Goal: Task Accomplishment & Management: Use online tool/utility

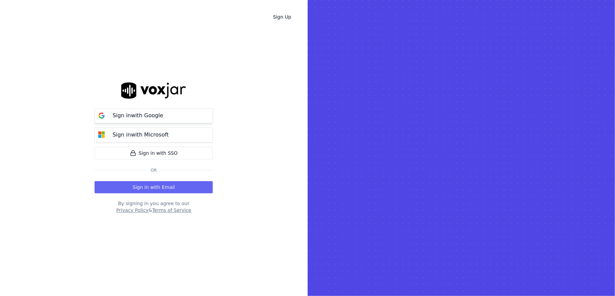
click at [129, 115] on p "Sign in with Google" at bounding box center [137, 115] width 51 height 8
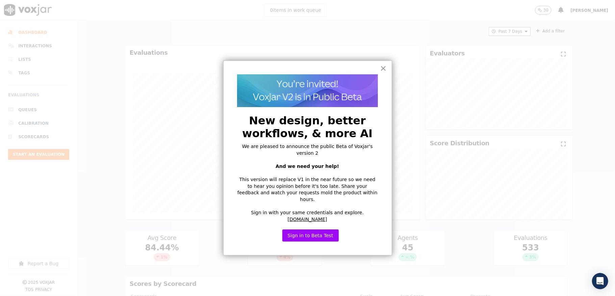
click at [383, 67] on button "×" at bounding box center [383, 68] width 6 height 11
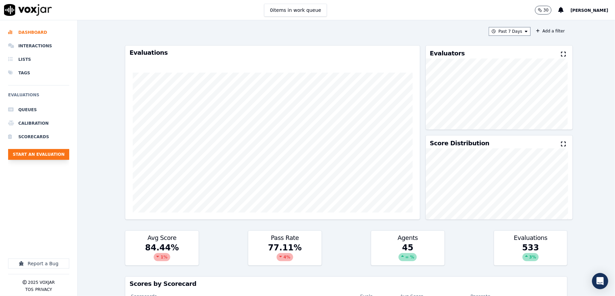
click at [58, 157] on button "Start an Evaluation" at bounding box center [38, 154] width 61 height 11
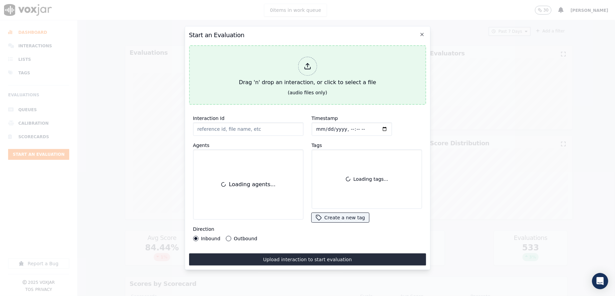
click at [312, 57] on div at bounding box center [307, 66] width 19 height 19
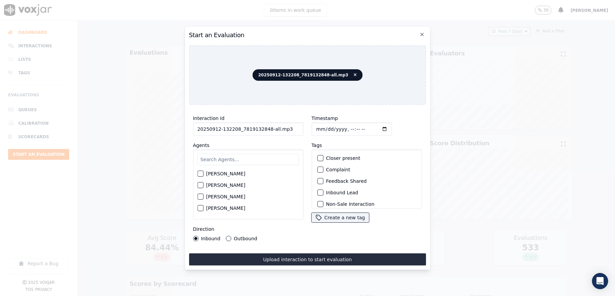
drag, startPoint x: 298, startPoint y: 127, endPoint x: 309, endPoint y: 127, distance: 11.5
click at [309, 127] on div "Interaction Id 20250912-132208_7819132848-all.mp3 Agents Harry Roy Aaron Biswas…" at bounding box center [307, 177] width 237 height 135
type input "20250912-132208_7819132848-C1"
click at [314, 124] on input "Timestamp" at bounding box center [351, 129] width 80 height 14
click at [322, 126] on input "Timestamp" at bounding box center [351, 129] width 80 height 14
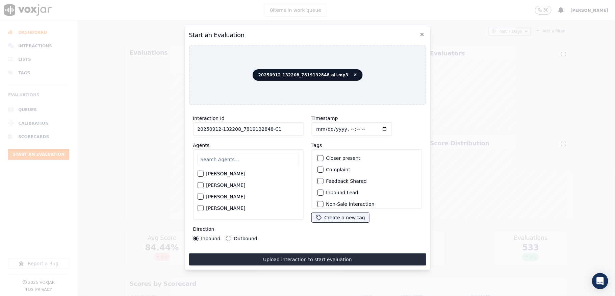
type input "2025-09-12T14:54"
click at [219, 159] on input "text" at bounding box center [248, 159] width 102 height 11
type input "ric"
click at [198, 173] on div "button" at bounding box center [200, 175] width 5 height 5
click at [317, 190] on div "button" at bounding box center [319, 192] width 5 height 5
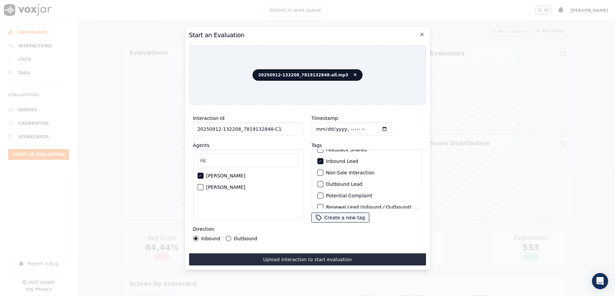
scroll to position [63, 0]
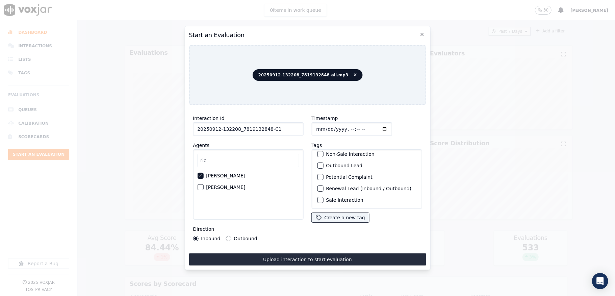
click at [315, 194] on div "Sale Interaction" at bounding box center [366, 199] width 104 height 11
click at [317, 198] on div "button" at bounding box center [319, 200] width 5 height 5
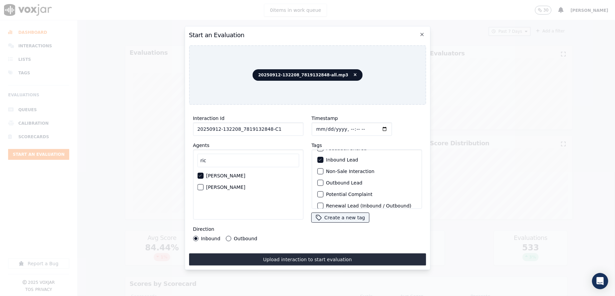
scroll to position [0, 0]
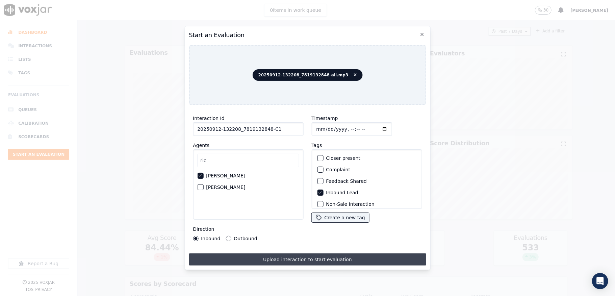
click at [297, 254] on button "Upload interaction to start evaluation" at bounding box center [307, 259] width 237 height 12
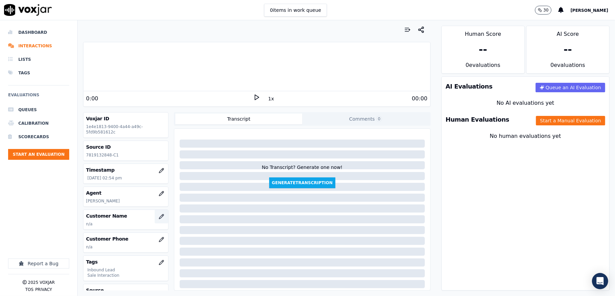
click at [159, 218] on icon "button" at bounding box center [161, 216] width 5 height 5
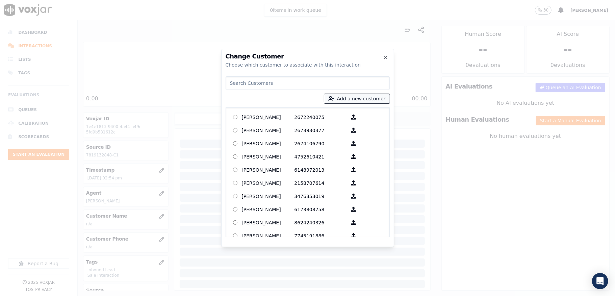
click at [351, 99] on button "Add a new customer" at bounding box center [357, 98] width 66 height 9
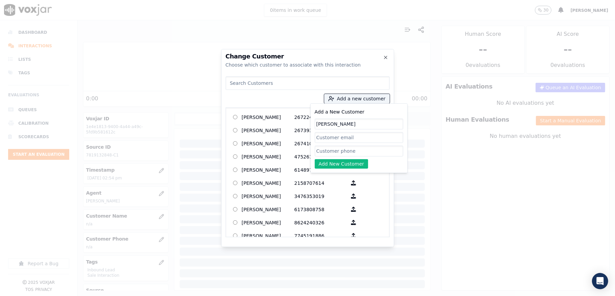
type input "EMMANUEL OMOREGIE EDEWI"
click at [331, 155] on input "Add a New Customer" at bounding box center [359, 151] width 88 height 11
paste input "7819132848"
type input "7819132848"
click at [331, 165] on button "Add New Customer" at bounding box center [342, 163] width 54 height 9
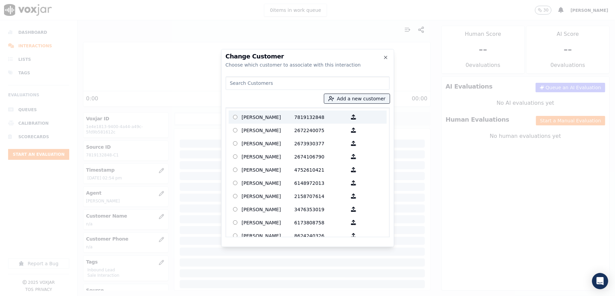
click at [295, 120] on p "7819132848" at bounding box center [320, 117] width 53 height 10
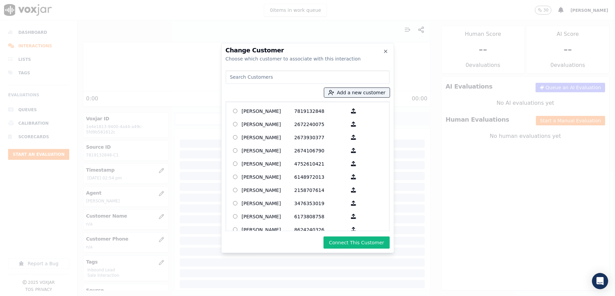
click at [346, 239] on button "Connect This Customer" at bounding box center [356, 242] width 66 height 12
click at [345, 240] on div "Connecting" at bounding box center [308, 242] width 164 height 12
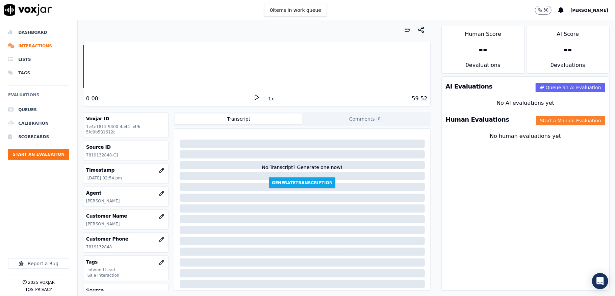
click at [549, 121] on button "Start a Manual Evaluation" at bounding box center [570, 120] width 69 height 9
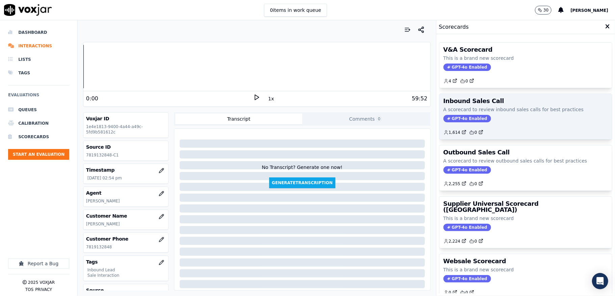
click at [445, 118] on span "GPT-4o Enabled" at bounding box center [467, 118] width 48 height 7
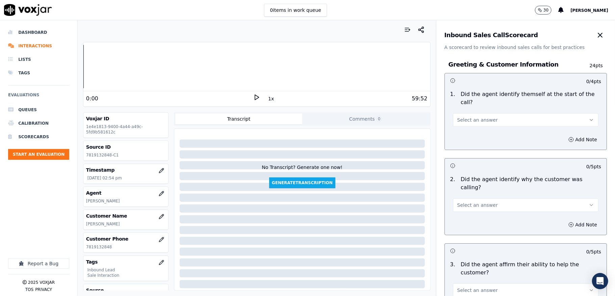
click at [471, 116] on button "Select an answer" at bounding box center [526, 120] width 146 height 14
click at [461, 135] on div "Yes" at bounding box center [508, 135] width 129 height 11
click at [457, 202] on span "Select an answer" at bounding box center [477, 205] width 41 height 7
click at [463, 211] on div "Yes" at bounding box center [508, 212] width 129 height 11
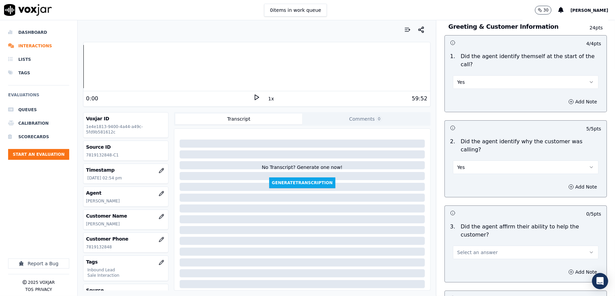
scroll to position [135, 0]
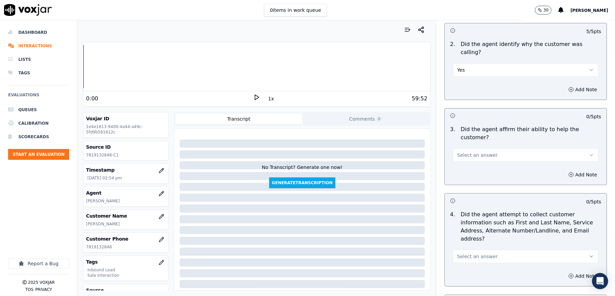
click at [472, 151] on button "Select an answer" at bounding box center [526, 155] width 146 height 14
click at [461, 164] on div "Yes" at bounding box center [508, 162] width 129 height 11
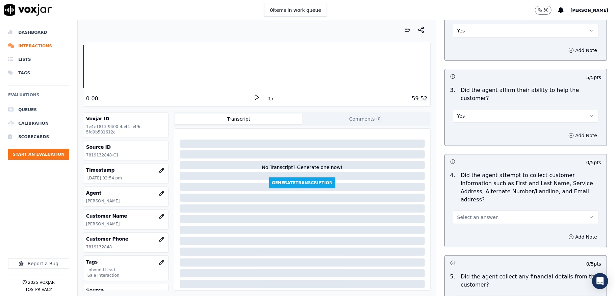
scroll to position [270, 0]
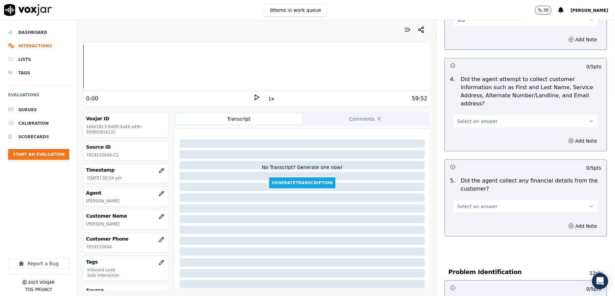
click at [480, 118] on span "Select an answer" at bounding box center [477, 121] width 41 height 7
click at [468, 131] on div "Yes" at bounding box center [508, 129] width 129 height 11
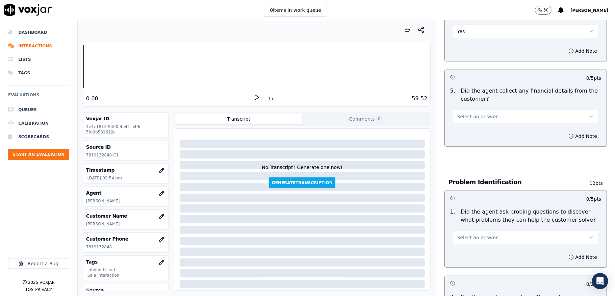
click at [495, 110] on button "Select an answer" at bounding box center [526, 117] width 146 height 14
click at [470, 136] on div "No" at bounding box center [508, 135] width 129 height 11
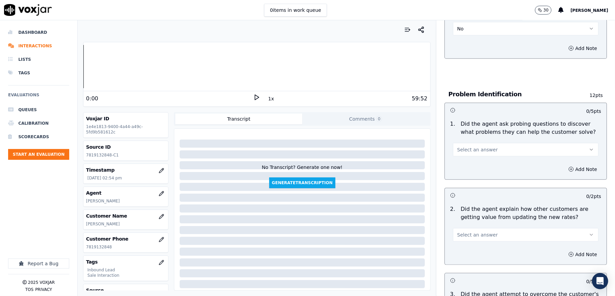
scroll to position [450, 0]
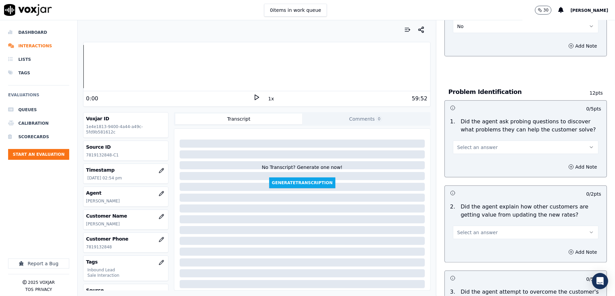
click at [472, 144] on span "Select an answer" at bounding box center [477, 147] width 41 height 7
click at [459, 168] on div "No" at bounding box center [508, 166] width 129 height 11
click at [467, 140] on button "No" at bounding box center [526, 147] width 146 height 14
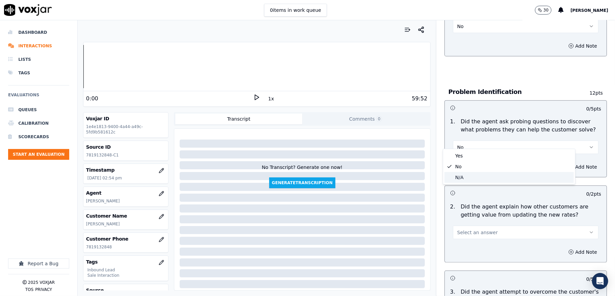
click at [460, 178] on div "N/A" at bounding box center [508, 177] width 129 height 11
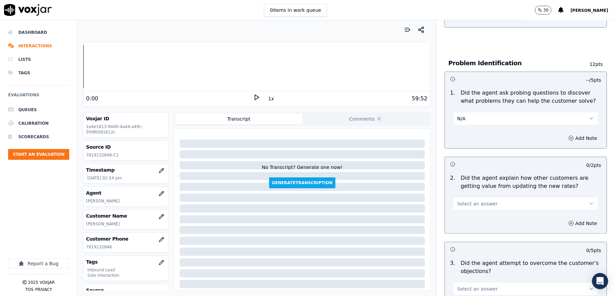
scroll to position [495, 0]
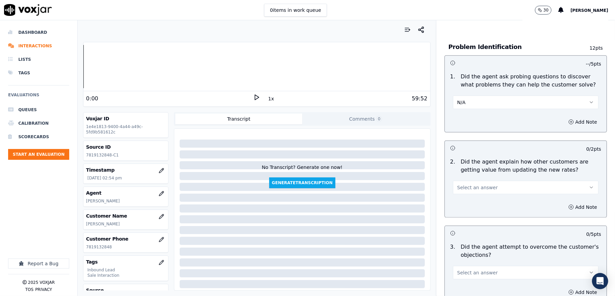
click at [466, 97] on button "N/A" at bounding box center [526, 103] width 146 height 14
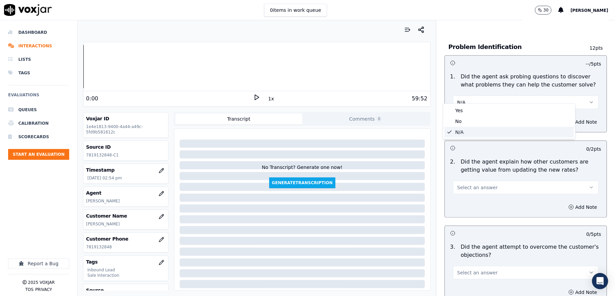
click at [464, 109] on div "Yes" at bounding box center [508, 110] width 129 height 11
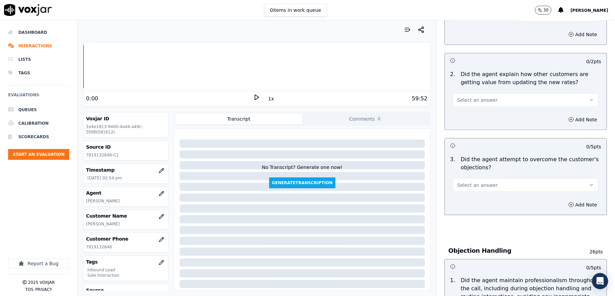
scroll to position [585, 0]
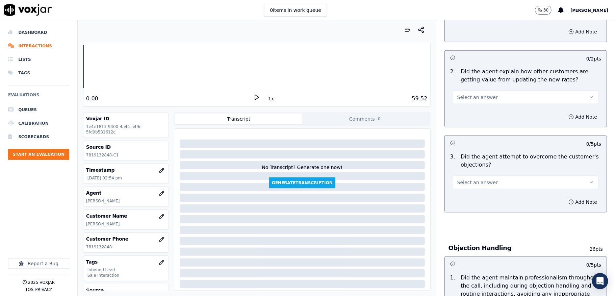
click at [480, 94] on span "Select an answer" at bounding box center [477, 97] width 41 height 7
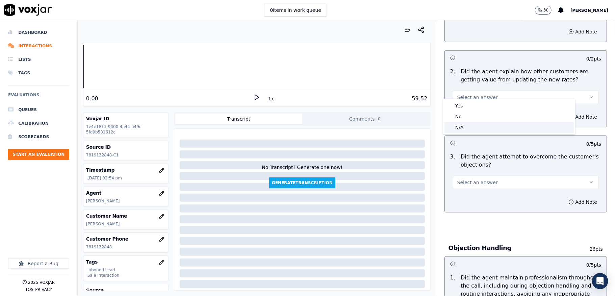
click at [461, 129] on div "N/A" at bounding box center [508, 127] width 129 height 11
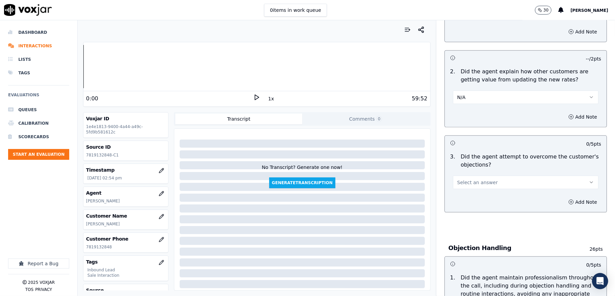
scroll to position [630, 0]
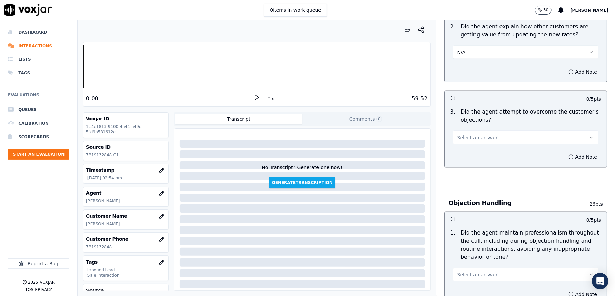
click at [461, 134] on span "Select an answer" at bounding box center [477, 137] width 41 height 7
click at [462, 147] on div "Yes" at bounding box center [508, 146] width 129 height 11
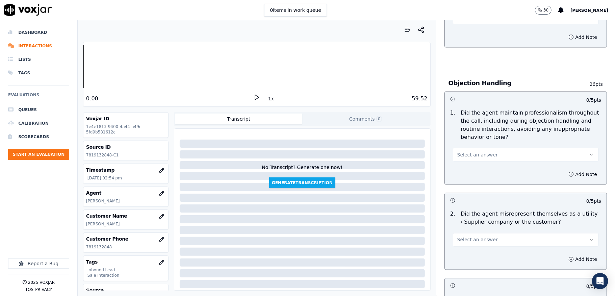
scroll to position [765, 0]
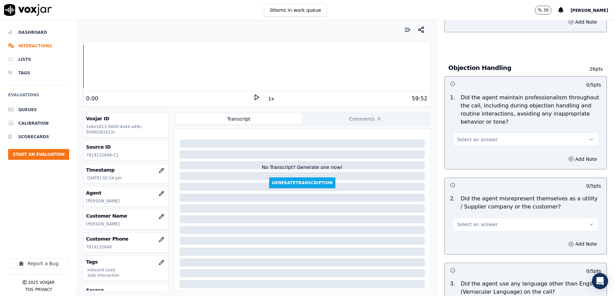
click at [466, 136] on span "Select an answer" at bounding box center [477, 139] width 41 height 7
click at [462, 148] on div "Yes" at bounding box center [508, 148] width 129 height 11
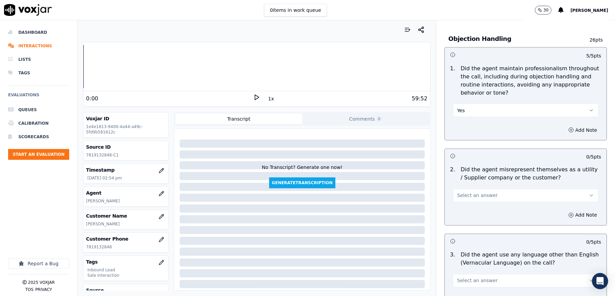
scroll to position [810, 0]
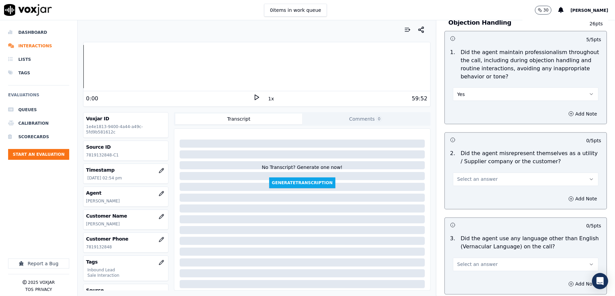
click at [461, 176] on span "Select an answer" at bounding box center [477, 179] width 41 height 7
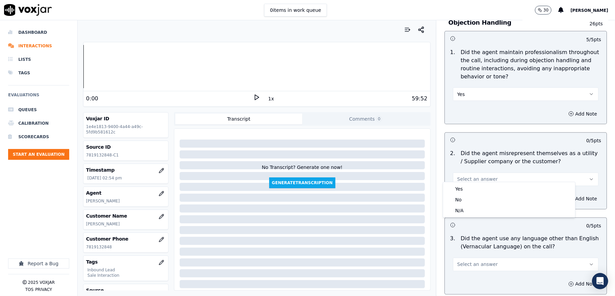
click at [459, 176] on span "Select an answer" at bounding box center [477, 179] width 41 height 7
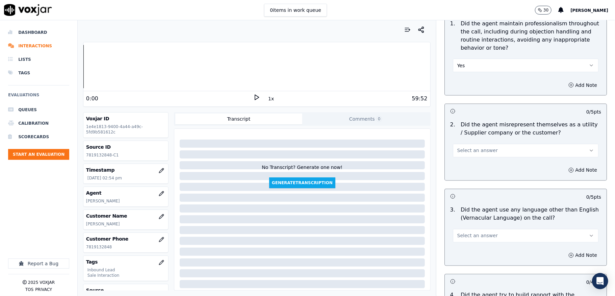
scroll to position [855, 0]
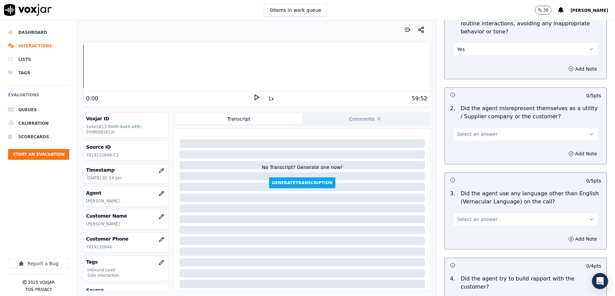
click at [484, 130] on button "Select an answer" at bounding box center [526, 135] width 146 height 14
click at [462, 154] on div "No" at bounding box center [508, 154] width 129 height 11
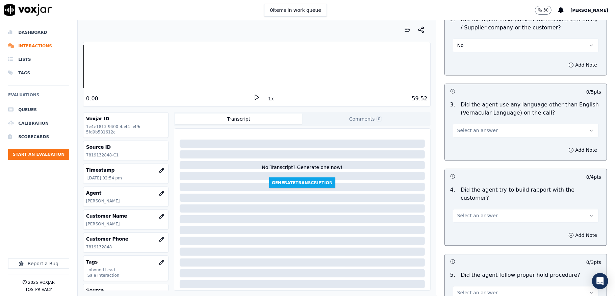
scroll to position [946, 0]
drag, startPoint x: 486, startPoint y: 122, endPoint x: 482, endPoint y: 127, distance: 6.8
click at [487, 123] on button "Select an answer" at bounding box center [526, 130] width 146 height 14
click at [464, 150] on div "No" at bounding box center [508, 149] width 129 height 11
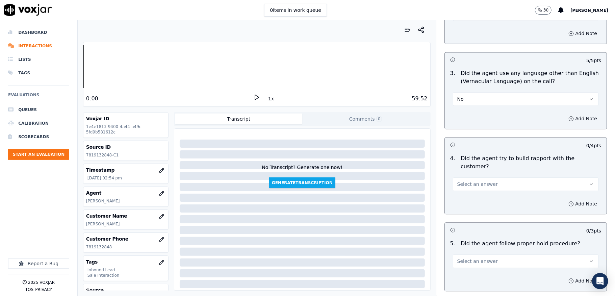
scroll to position [1035, 0]
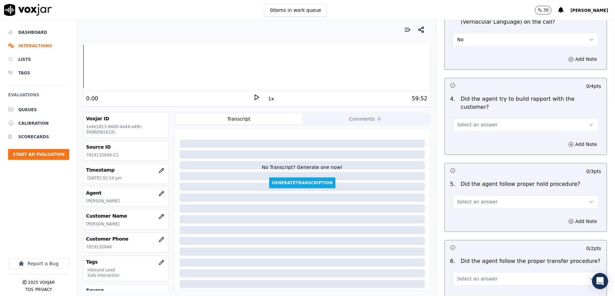
click at [486, 118] on button "Select an answer" at bounding box center [526, 125] width 146 height 14
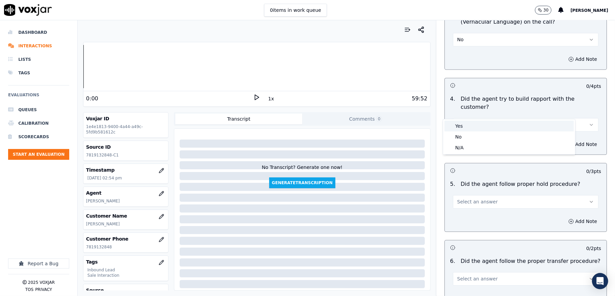
click at [474, 125] on div "Yes" at bounding box center [508, 126] width 129 height 11
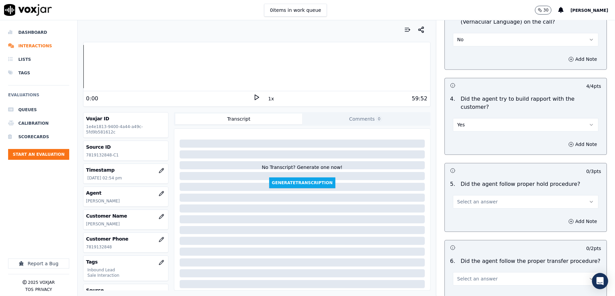
drag, startPoint x: 465, startPoint y: 189, endPoint x: 465, endPoint y: 193, distance: 4.4
click at [465, 198] on span "Select an answer" at bounding box center [477, 201] width 41 height 7
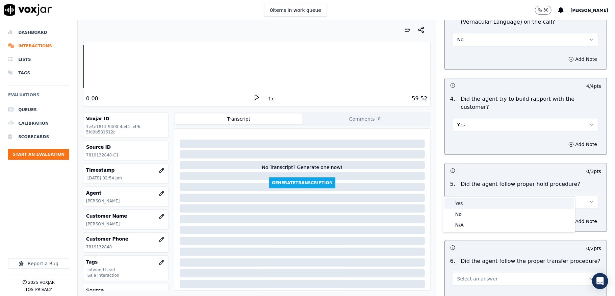
click at [462, 201] on div "Yes" at bounding box center [508, 203] width 129 height 11
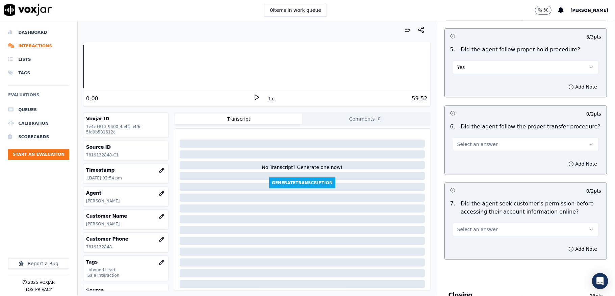
scroll to position [1170, 0]
drag, startPoint x: 473, startPoint y: 130, endPoint x: 474, endPoint y: 136, distance: 6.2
click at [473, 140] on span "Select an answer" at bounding box center [477, 143] width 41 height 7
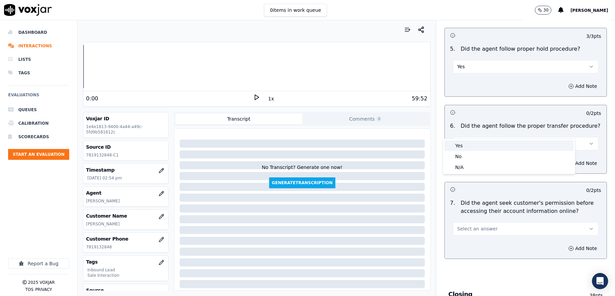
click at [467, 149] on div "Yes" at bounding box center [508, 145] width 129 height 11
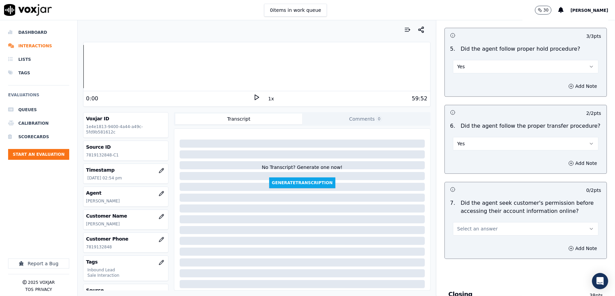
click at [470, 225] on span "Select an answer" at bounding box center [477, 228] width 41 height 7
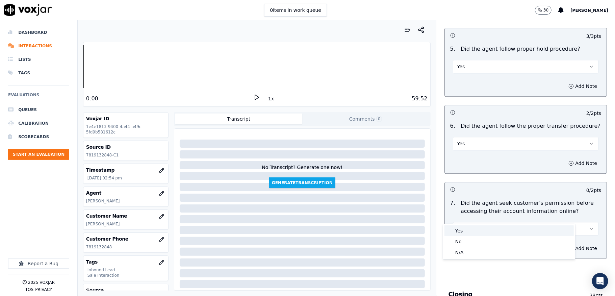
click at [457, 227] on div "Yes" at bounding box center [508, 230] width 129 height 11
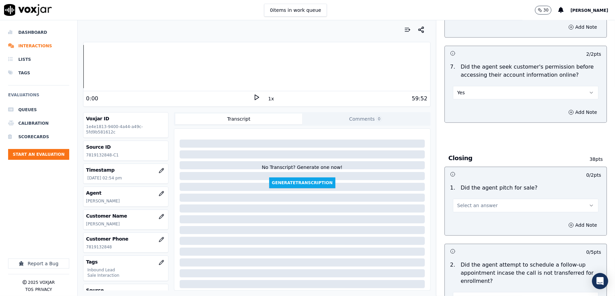
scroll to position [1351, 0]
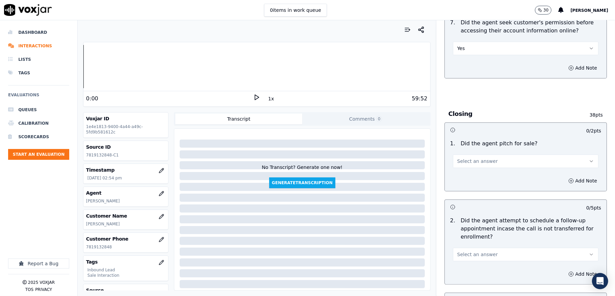
drag, startPoint x: 477, startPoint y: 148, endPoint x: 475, endPoint y: 153, distance: 5.0
click at [476, 158] on span "Select an answer" at bounding box center [477, 161] width 41 height 7
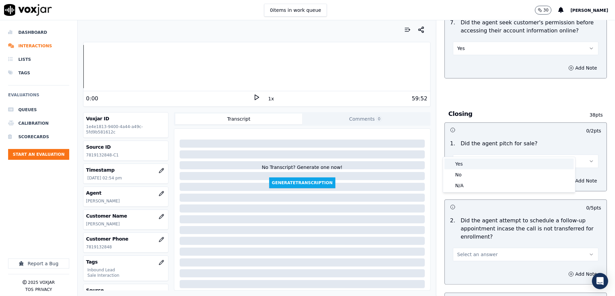
drag, startPoint x: 475, startPoint y: 153, endPoint x: 466, endPoint y: 160, distance: 11.6
click at [467, 164] on div "Yes" at bounding box center [508, 163] width 129 height 11
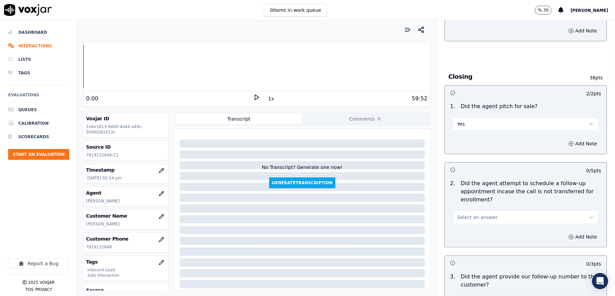
scroll to position [1441, 0]
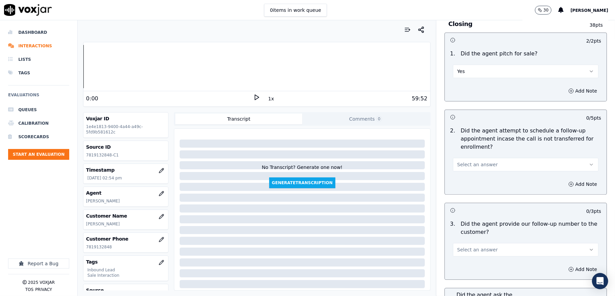
click at [471, 161] on span "Select an answer" at bounding box center [477, 164] width 41 height 7
click at [462, 178] on div "No" at bounding box center [508, 178] width 129 height 11
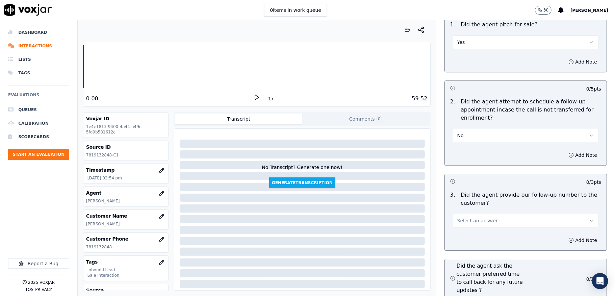
scroll to position [1486, 0]
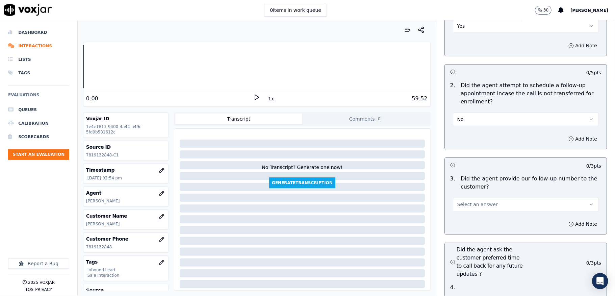
click at [464, 112] on button "No" at bounding box center [526, 119] width 146 height 14
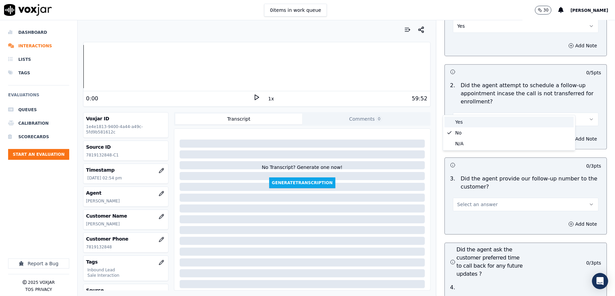
click at [461, 122] on div "Yes" at bounding box center [508, 121] width 129 height 11
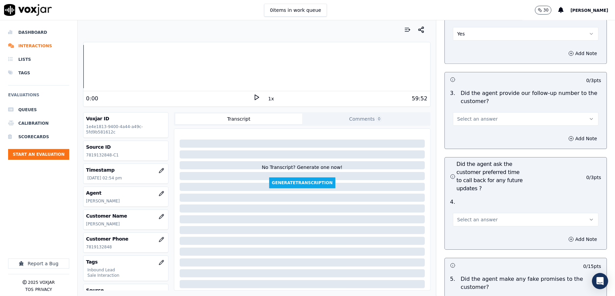
scroll to position [1576, 0]
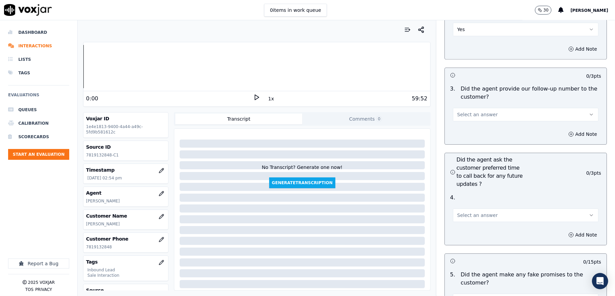
click at [484, 108] on button "Select an answer" at bounding box center [526, 115] width 146 height 14
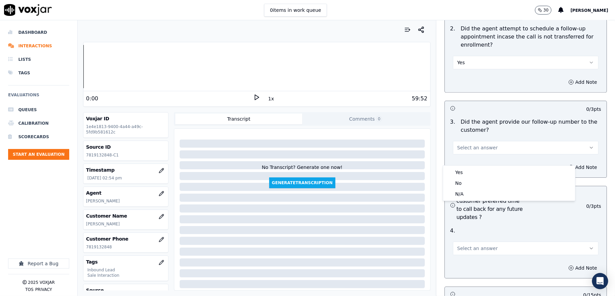
scroll to position [1486, 0]
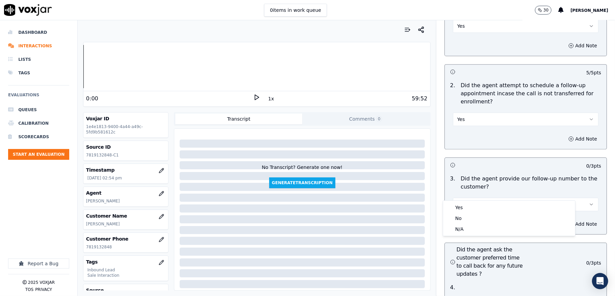
click at [476, 112] on button "Yes" at bounding box center [526, 119] width 146 height 14
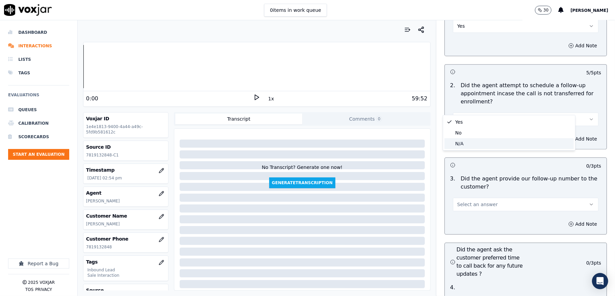
click at [459, 143] on div "N/A" at bounding box center [508, 143] width 129 height 11
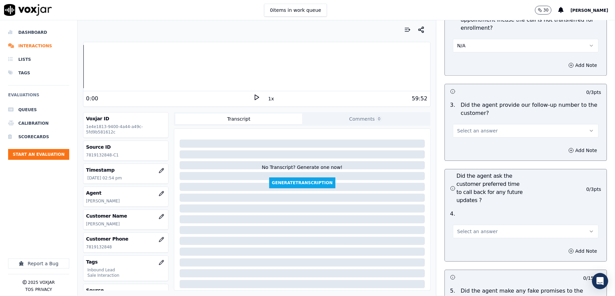
scroll to position [1576, 0]
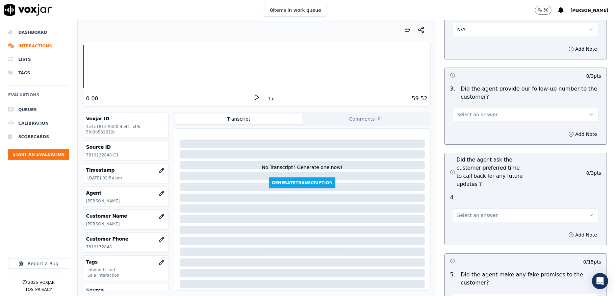
click at [489, 106] on div "Select an answer" at bounding box center [526, 113] width 146 height 15
click at [473, 111] on span "Select an answer" at bounding box center [477, 114] width 41 height 7
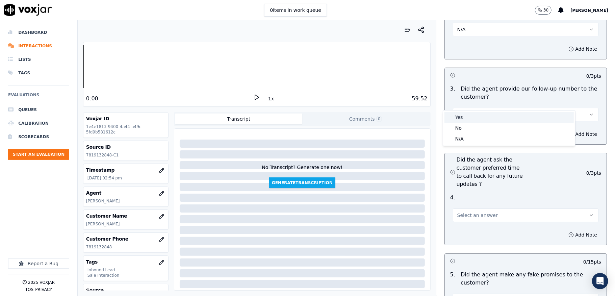
click at [465, 115] on div "Yes" at bounding box center [508, 117] width 129 height 11
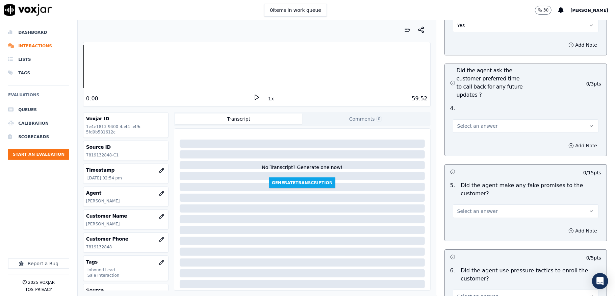
scroll to position [1666, 0]
click at [471, 122] on span "Select an answer" at bounding box center [477, 125] width 41 height 7
click at [462, 149] on div "N/A" at bounding box center [508, 149] width 129 height 11
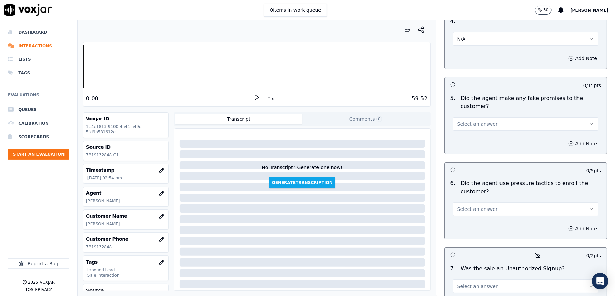
scroll to position [1756, 0]
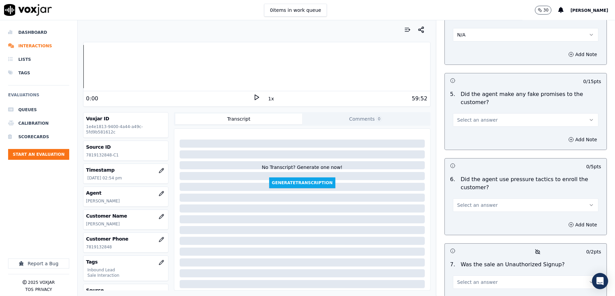
click at [467, 116] on span "Select an answer" at bounding box center [477, 119] width 41 height 7
click at [470, 136] on div "No" at bounding box center [508, 134] width 129 height 11
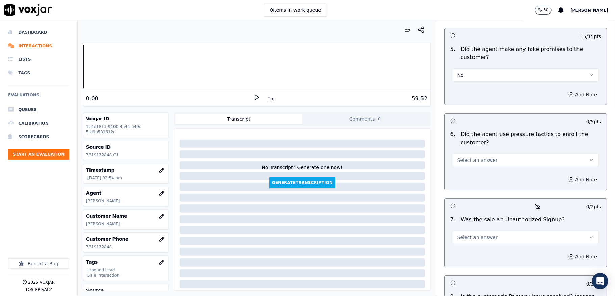
scroll to position [1846, 0]
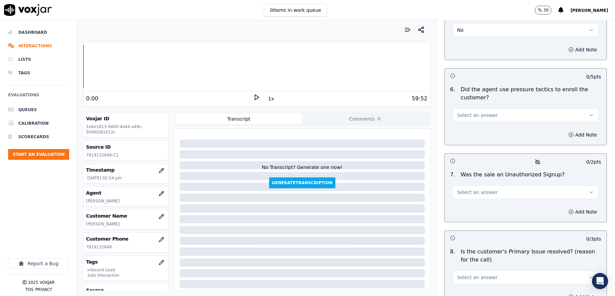
click at [484, 108] on button "Select an answer" at bounding box center [526, 115] width 146 height 14
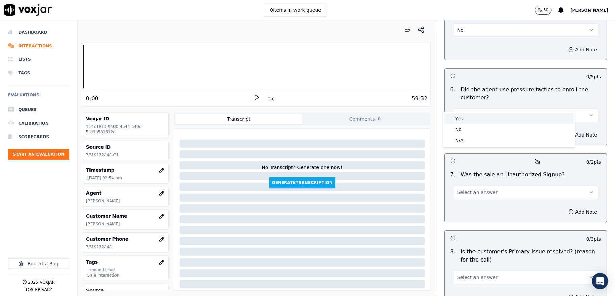
click at [466, 124] on div "No" at bounding box center [508, 129] width 129 height 11
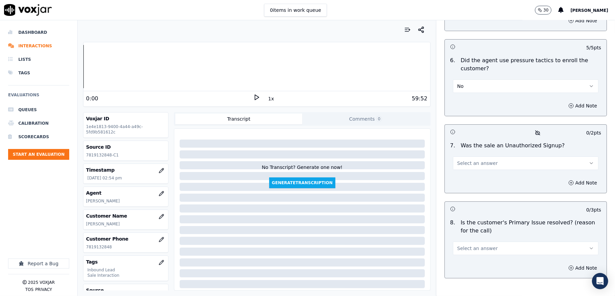
scroll to position [1891, 0]
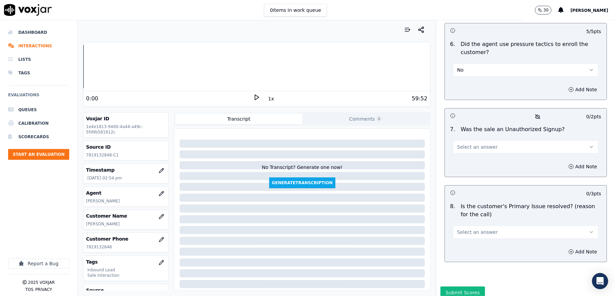
click at [464, 144] on span "Select an answer" at bounding box center [477, 147] width 41 height 7
click at [457, 165] on div "No" at bounding box center [508, 161] width 129 height 11
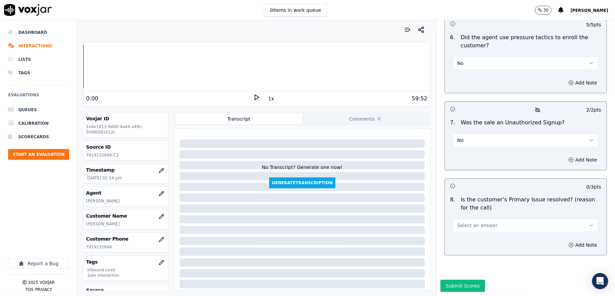
scroll to position [1910, 0]
click at [475, 222] on span "Select an answer" at bounding box center [477, 225] width 41 height 7
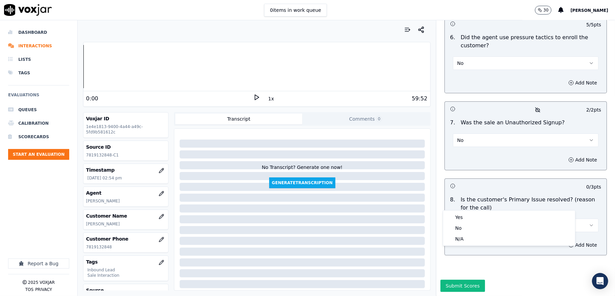
click at [457, 217] on div "Yes" at bounding box center [508, 217] width 129 height 11
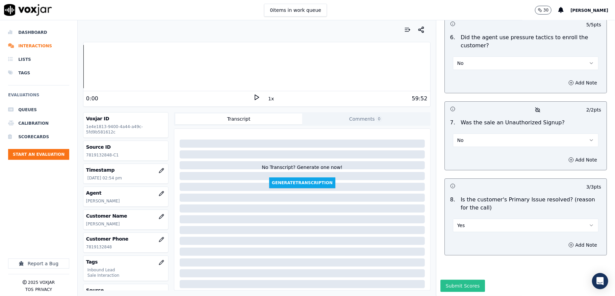
drag, startPoint x: 450, startPoint y: 263, endPoint x: 455, endPoint y: 257, distance: 7.9
click at [450, 280] on button "Submit Scores" at bounding box center [462, 286] width 45 height 12
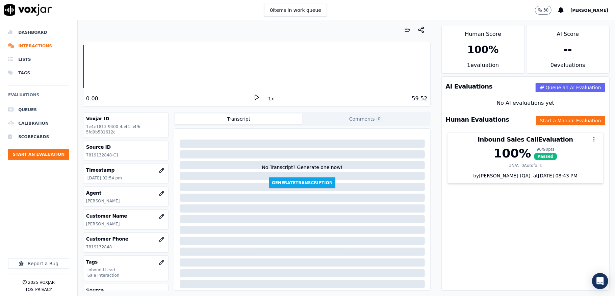
drag, startPoint x: 30, startPoint y: 33, endPoint x: 82, endPoint y: 2, distance: 60.5
click at [30, 34] on li "Dashboard" at bounding box center [38, 33] width 61 height 14
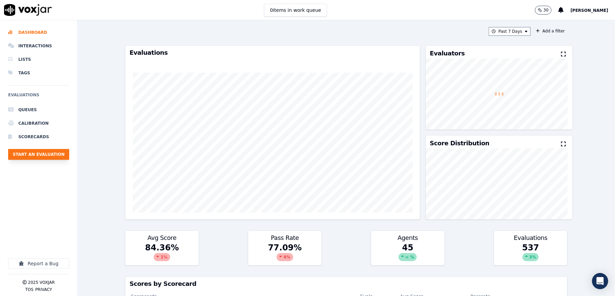
click at [62, 155] on button "Start an Evaluation" at bounding box center [38, 154] width 61 height 11
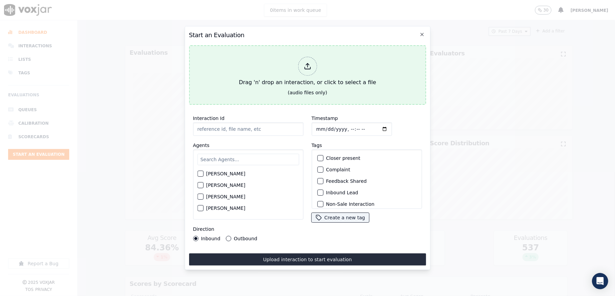
click at [312, 54] on div "Drag 'n' drop an interaction, or click to select a file" at bounding box center [307, 71] width 143 height 35
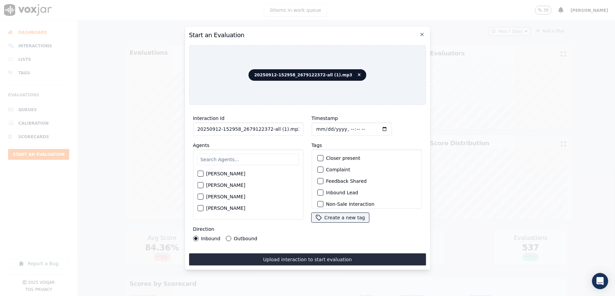
drag, startPoint x: 265, startPoint y: 125, endPoint x: 296, endPoint y: 125, distance: 31.4
click at [296, 125] on input "20250912-152958_2679122372-all (1).mp3" at bounding box center [248, 129] width 110 height 14
type input "20250912-152958_2679122372-C1"
click at [322, 128] on input "Timestamp" at bounding box center [351, 129] width 80 height 14
type input "2025-09-12T15:41"
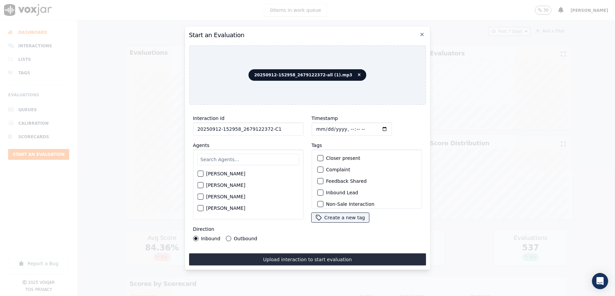
click at [218, 156] on input "text" at bounding box center [248, 159] width 102 height 11
click at [224, 236] on div "Inbound Outbound" at bounding box center [225, 238] width 64 height 5
click at [317, 169] on div "button" at bounding box center [319, 170] width 5 height 5
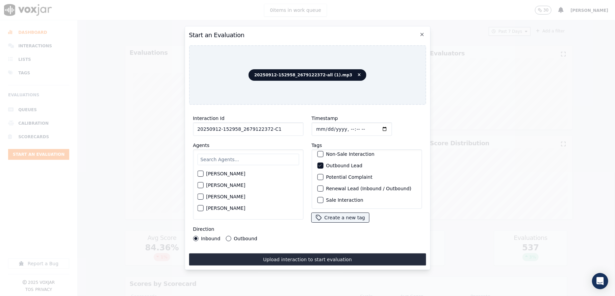
click at [318, 198] on div "button" at bounding box center [319, 200] width 5 height 5
click at [226, 236] on button "Outbound" at bounding box center [228, 238] width 5 height 5
click at [247, 155] on input "text" at bounding box center [248, 159] width 102 height 11
type input "eth"
click at [215, 173] on label "Ethan Mukherjee" at bounding box center [225, 175] width 39 height 5
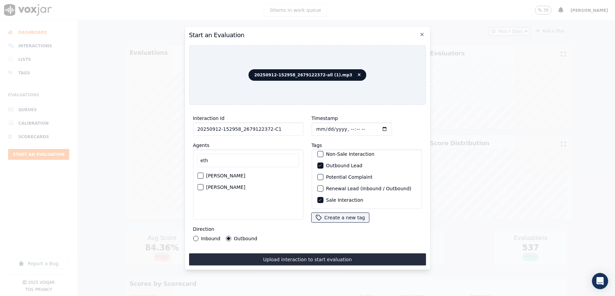
click at [203, 173] on button "Ethan Mukherjee" at bounding box center [200, 176] width 6 height 6
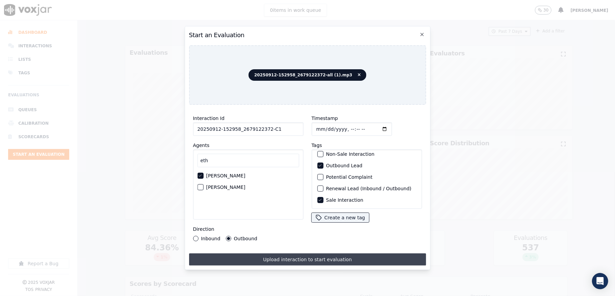
click at [308, 257] on button "Upload interaction to start evaluation" at bounding box center [307, 259] width 237 height 12
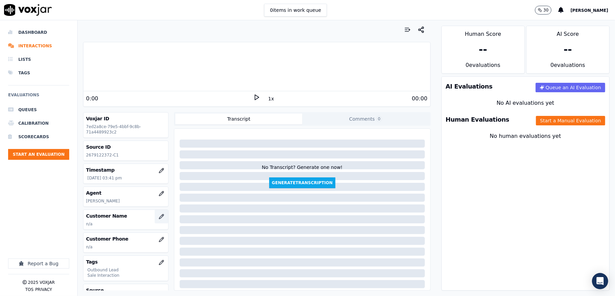
click at [159, 218] on icon "button" at bounding box center [161, 216] width 5 height 5
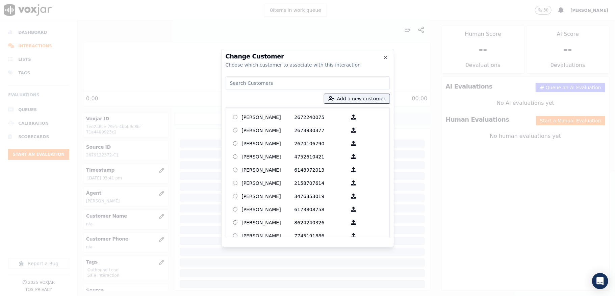
type input "DARYL POWELL"
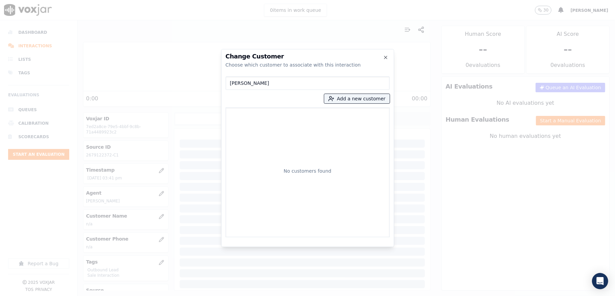
drag, startPoint x: 271, startPoint y: 83, endPoint x: 142, endPoint y: 83, distance: 129.0
click at [142, 295] on div "Change Customer Choose which customer to associate with this interaction DARYL …" at bounding box center [307, 296] width 615 height 0
click at [328, 98] on button "Add a new customer" at bounding box center [357, 98] width 66 height 9
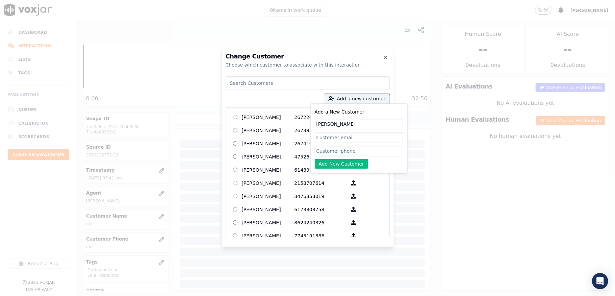
type input "DARYL POWELL"
click at [357, 153] on input "Add a New Customer" at bounding box center [359, 151] width 88 height 11
paste input "2679122372"
type input "2679122372"
click at [340, 165] on button "Add New Customer" at bounding box center [342, 163] width 54 height 9
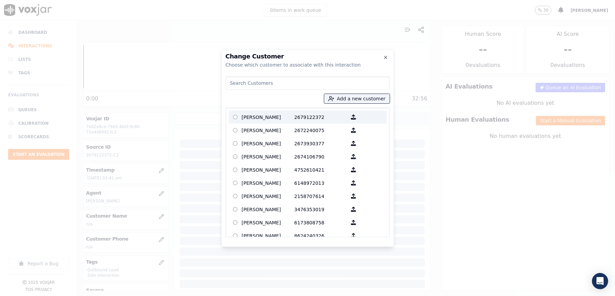
click at [294, 119] on p "2679122372" at bounding box center [320, 117] width 53 height 10
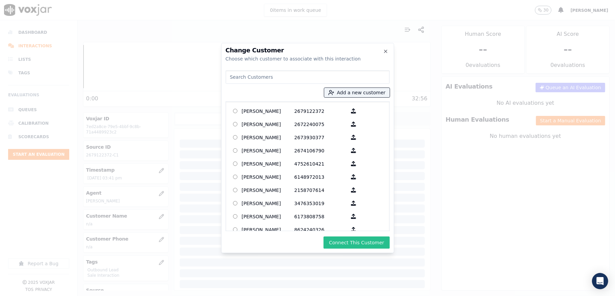
click at [346, 238] on button "Connect This Customer" at bounding box center [356, 242] width 66 height 12
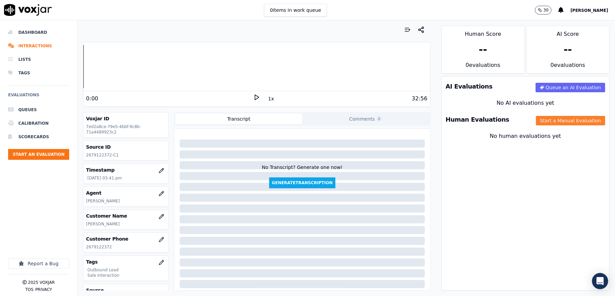
click at [546, 118] on button "Start a Manual Evaluation" at bounding box center [570, 120] width 69 height 9
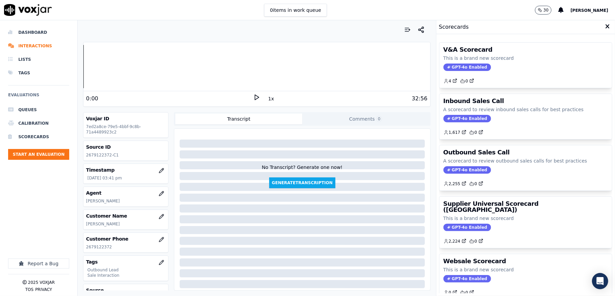
click at [457, 171] on span "GPT-4o Enabled" at bounding box center [467, 169] width 48 height 7
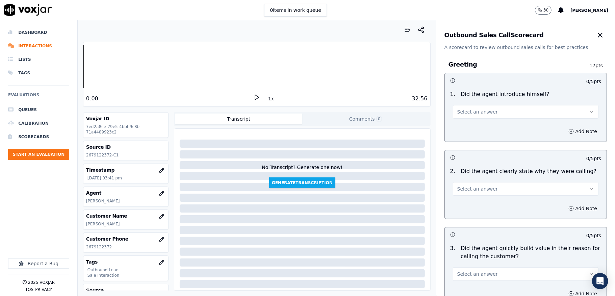
click at [474, 112] on span "Select an answer" at bounding box center [477, 111] width 41 height 7
click at [471, 125] on div "Yes" at bounding box center [508, 127] width 129 height 11
drag, startPoint x: 471, startPoint y: 188, endPoint x: 470, endPoint y: 192, distance: 4.1
click at [470, 189] on span "Select an answer" at bounding box center [477, 188] width 41 height 7
click at [468, 208] on div "Yes" at bounding box center [508, 204] width 129 height 11
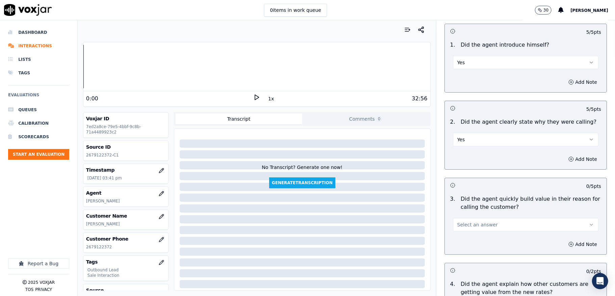
scroll to position [135, 0]
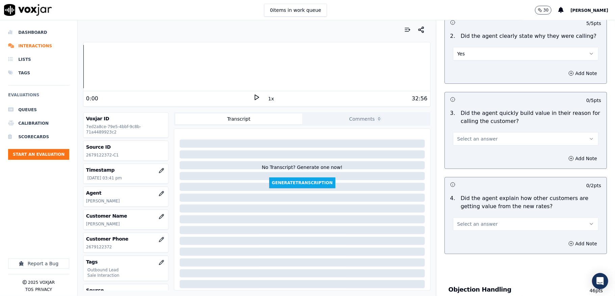
click at [476, 144] on button "Select an answer" at bounding box center [526, 139] width 146 height 14
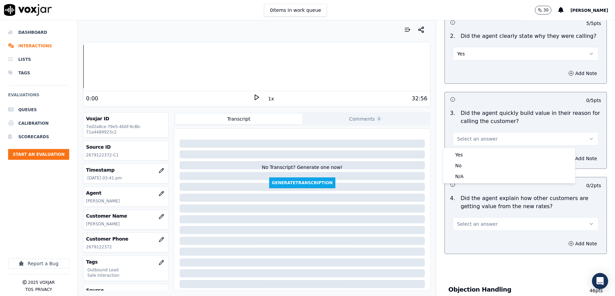
click at [467, 155] on div "Yes" at bounding box center [508, 154] width 129 height 11
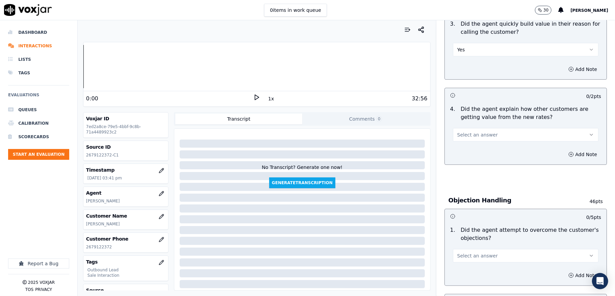
scroll to position [225, 0]
click at [476, 131] on span "Select an answer" at bounding box center [477, 134] width 41 height 7
click at [461, 163] on div "No" at bounding box center [508, 160] width 129 height 11
click at [469, 132] on button "No" at bounding box center [526, 134] width 146 height 14
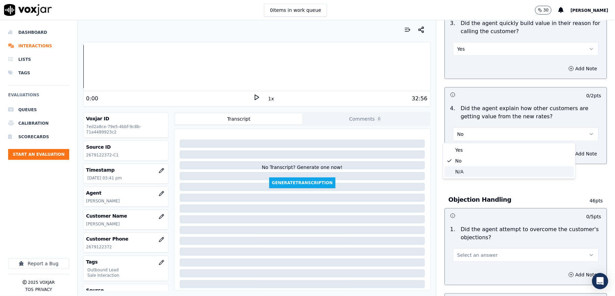
click at [454, 171] on div "N/A" at bounding box center [508, 171] width 129 height 11
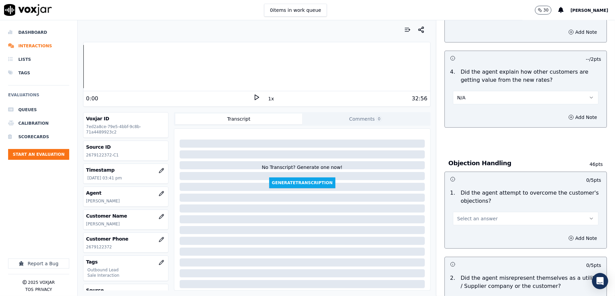
scroll to position [315, 0]
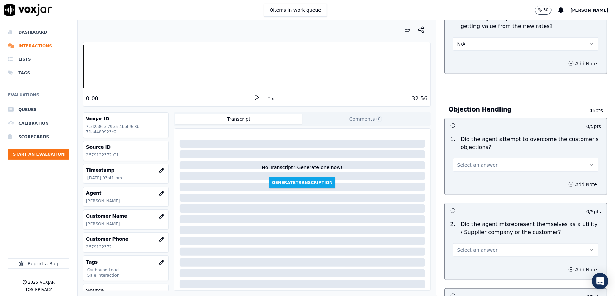
click at [475, 164] on span "Select an answer" at bounding box center [477, 164] width 41 height 7
drag, startPoint x: 465, startPoint y: 176, endPoint x: 469, endPoint y: 165, distance: 12.1
click at [465, 177] on div "Yes" at bounding box center [508, 181] width 129 height 11
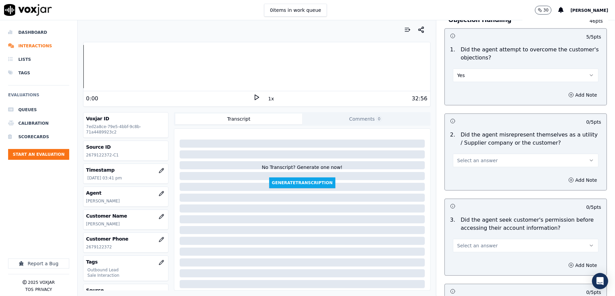
scroll to position [405, 0]
click at [476, 161] on span "Select an answer" at bounding box center [477, 159] width 41 height 7
click at [462, 186] on div "No" at bounding box center [508, 187] width 129 height 11
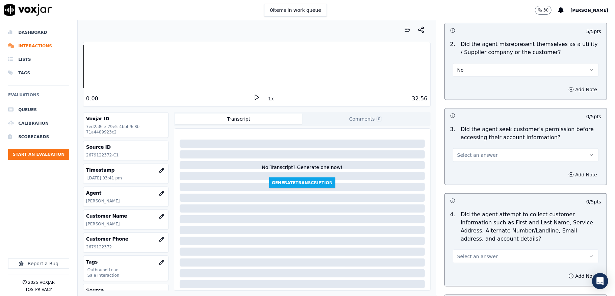
click at [469, 157] on span "Select an answer" at bounding box center [477, 155] width 41 height 7
click at [457, 197] on div "N/A" at bounding box center [508, 193] width 129 height 11
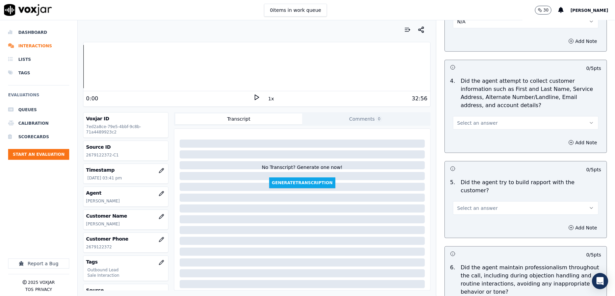
scroll to position [630, 0]
click at [477, 119] on button "Select an answer" at bounding box center [526, 121] width 146 height 14
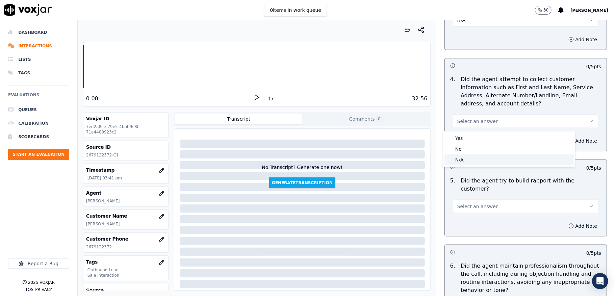
click at [463, 161] on div "N/A" at bounding box center [508, 159] width 129 height 11
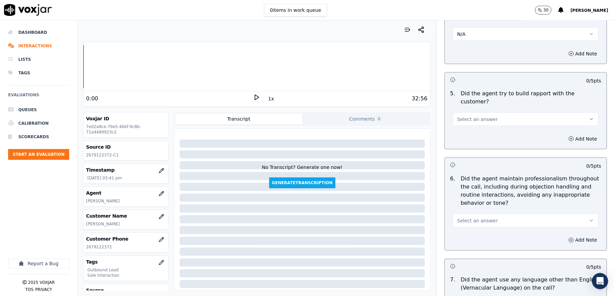
scroll to position [720, 0]
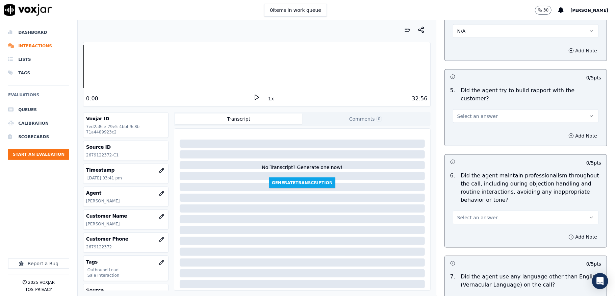
click at [479, 114] on button "Select an answer" at bounding box center [526, 116] width 146 height 14
click at [471, 126] on div "Yes" at bounding box center [508, 125] width 129 height 11
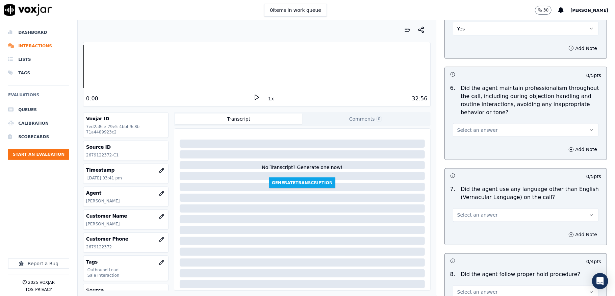
scroll to position [810, 0]
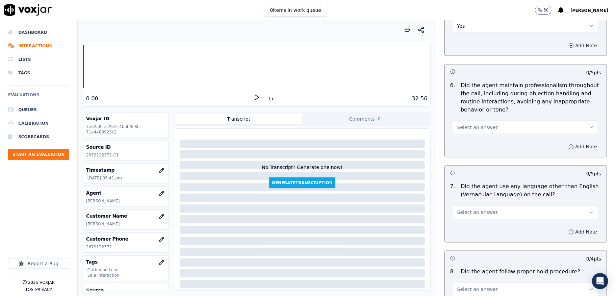
click at [478, 124] on span "Select an answer" at bounding box center [477, 127] width 41 height 7
click at [464, 146] on div "No" at bounding box center [508, 147] width 129 height 11
click at [470, 121] on button "No" at bounding box center [526, 128] width 146 height 14
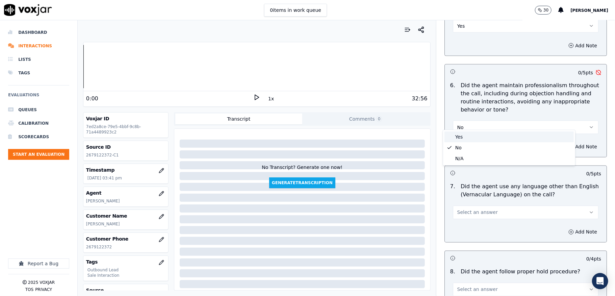
click at [458, 137] on div "Yes" at bounding box center [508, 136] width 129 height 11
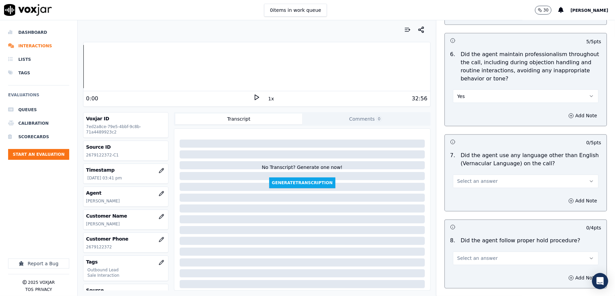
scroll to position [900, 0]
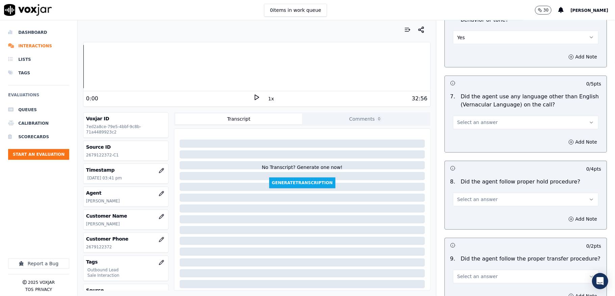
click at [470, 119] on span "Select an answer" at bounding box center [477, 122] width 41 height 7
drag, startPoint x: 461, startPoint y: 142, endPoint x: 459, endPoint y: 139, distance: 3.6
click at [461, 143] on div "No" at bounding box center [508, 142] width 129 height 11
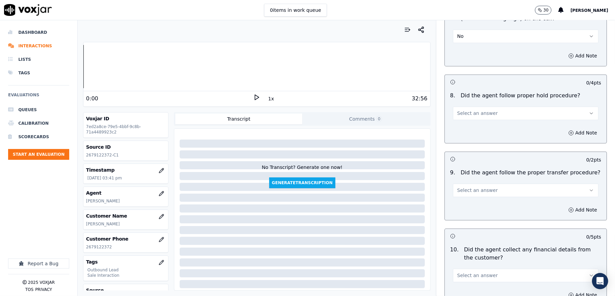
scroll to position [990, 0]
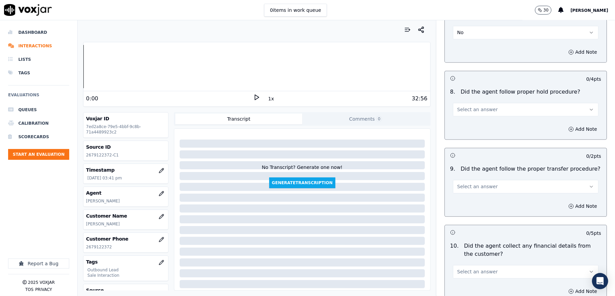
click at [476, 106] on span "Select an answer" at bounding box center [477, 109] width 41 height 7
click at [462, 124] on div "Yes" at bounding box center [508, 119] width 129 height 11
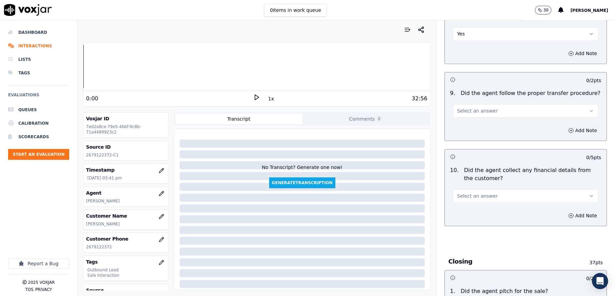
scroll to position [1081, 0]
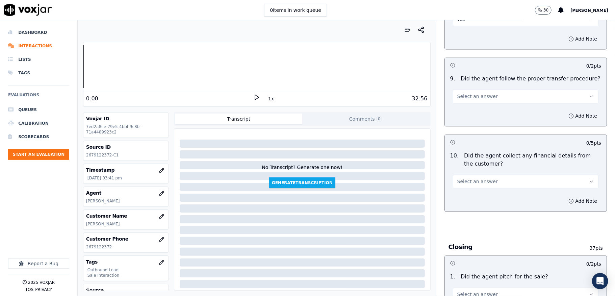
click at [485, 94] on button "Select an answer" at bounding box center [526, 96] width 146 height 14
click at [462, 103] on div "Yes" at bounding box center [508, 106] width 129 height 11
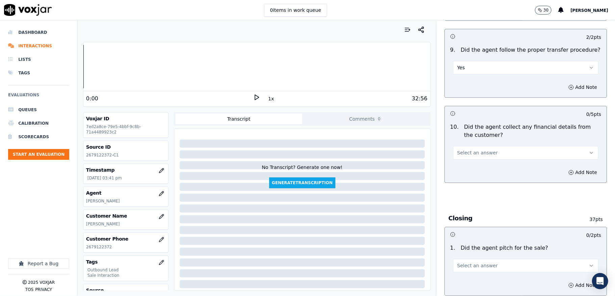
scroll to position [1125, 0]
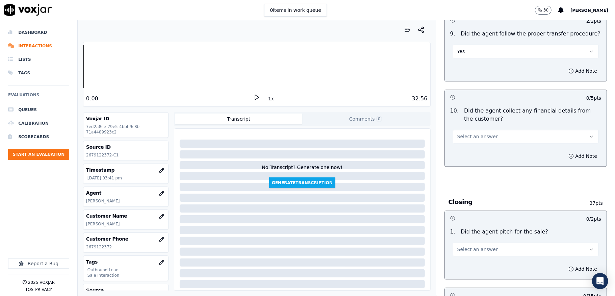
click at [472, 133] on span "Select an answer" at bounding box center [477, 136] width 41 height 7
click at [458, 154] on div "No" at bounding box center [508, 157] width 129 height 11
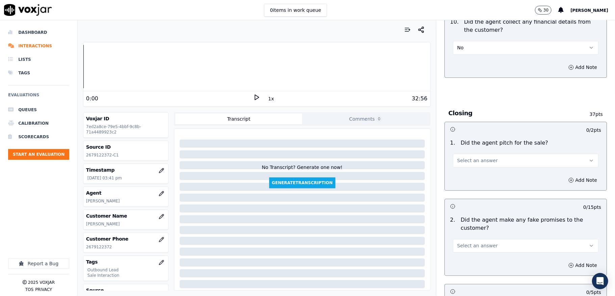
scroll to position [1216, 0]
click at [468, 156] on span "Select an answer" at bounding box center [477, 159] width 41 height 7
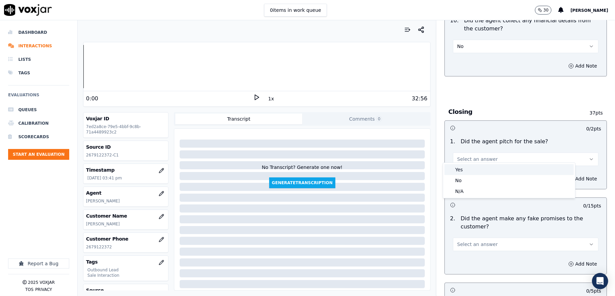
click at [463, 169] on div "Yes" at bounding box center [508, 169] width 129 height 11
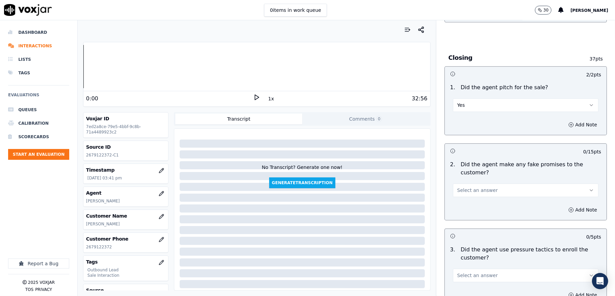
scroll to position [1351, 0]
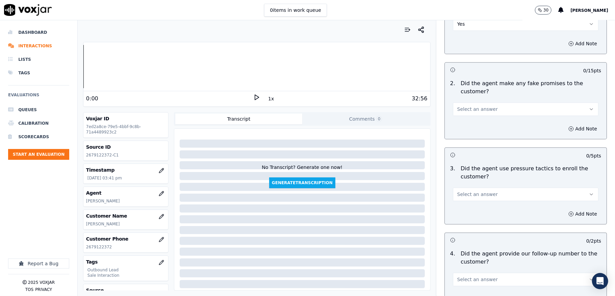
click at [483, 106] on button "Select an answer" at bounding box center [526, 109] width 146 height 14
click at [461, 132] on div "No" at bounding box center [508, 130] width 129 height 11
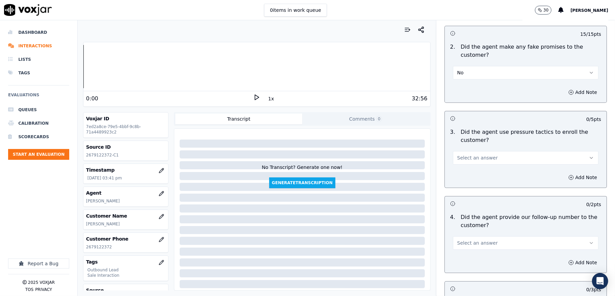
scroll to position [1441, 0]
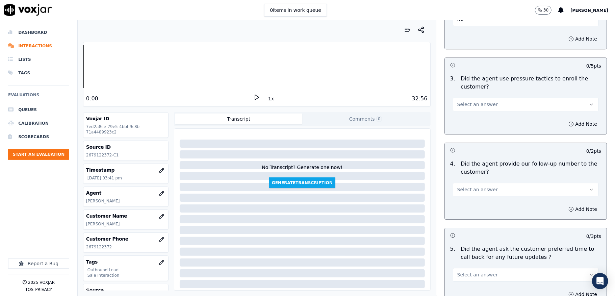
click at [470, 101] on span "Select an answer" at bounding box center [477, 104] width 41 height 7
click at [456, 128] on div "No" at bounding box center [508, 126] width 129 height 11
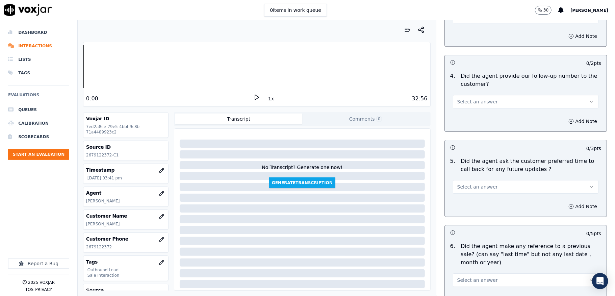
scroll to position [1531, 0]
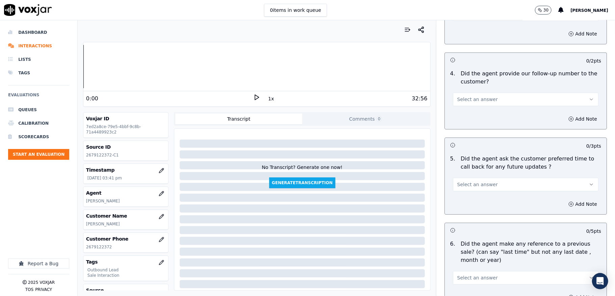
click at [474, 96] on span "Select an answer" at bounding box center [477, 99] width 41 height 7
click at [462, 107] on div "Yes" at bounding box center [508, 110] width 129 height 11
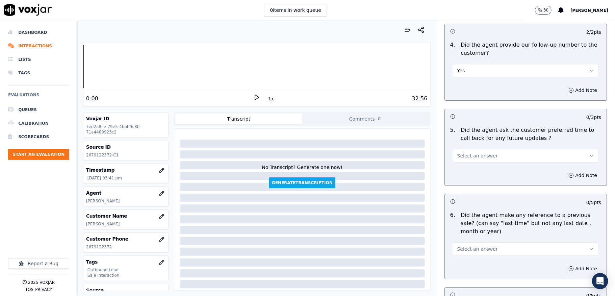
scroll to position [1576, 0]
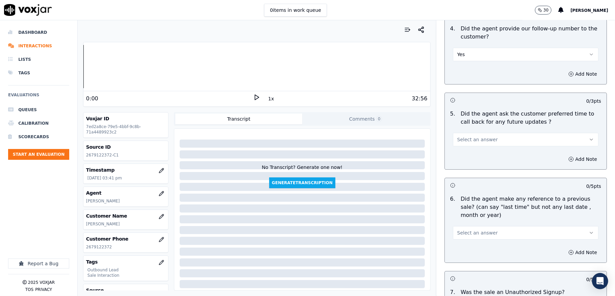
click at [472, 50] on button "Yes" at bounding box center [526, 55] width 146 height 14
click at [472, 86] on div "N/A" at bounding box center [508, 86] width 129 height 11
click at [471, 143] on div "5 . Did the agent ask the customer preferred time to call back for any future u…" at bounding box center [526, 128] width 162 height 42
click at [495, 134] on button "Select an answer" at bounding box center [526, 140] width 146 height 14
click at [480, 160] on div "No" at bounding box center [508, 161] width 129 height 11
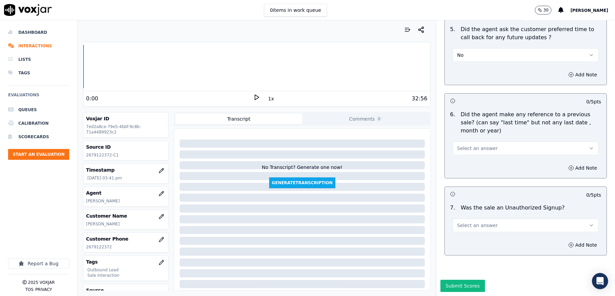
scroll to position [1666, 0]
click at [473, 48] on button "No" at bounding box center [526, 55] width 146 height 14
click at [473, 73] on div "No" at bounding box center [508, 71] width 129 height 11
click at [473, 48] on button "No" at bounding box center [526, 55] width 146 height 14
click at [471, 81] on div "N/A" at bounding box center [508, 82] width 129 height 11
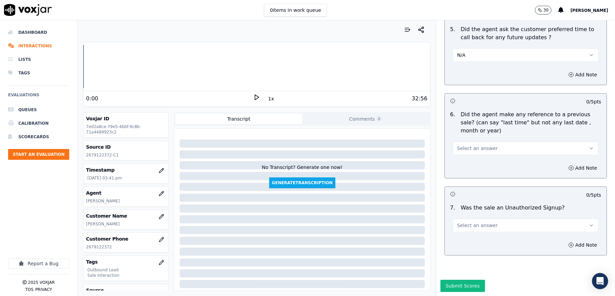
drag, startPoint x: 477, startPoint y: 130, endPoint x: 477, endPoint y: 138, distance: 8.1
click at [477, 135] on div "Select an answer" at bounding box center [525, 145] width 156 height 20
click at [476, 145] on span "Select an answer" at bounding box center [477, 148] width 41 height 7
click at [473, 166] on div "No" at bounding box center [508, 164] width 129 height 11
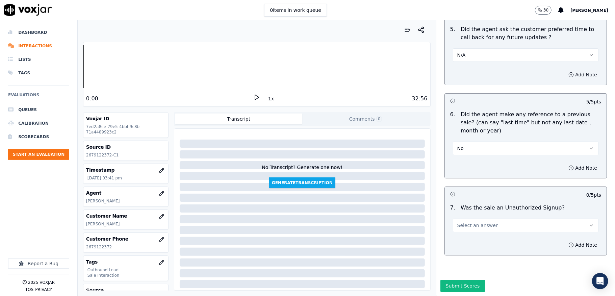
click at [477, 222] on span "Select an answer" at bounding box center [477, 225] width 41 height 7
click at [468, 224] on div "No" at bounding box center [508, 228] width 129 height 11
click at [451, 280] on button "Submit Scores" at bounding box center [462, 286] width 45 height 12
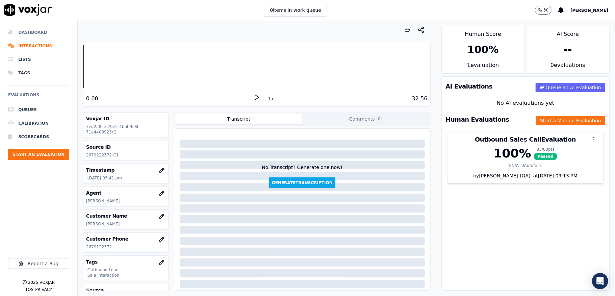
click at [22, 37] on li "Dashboard" at bounding box center [38, 33] width 61 height 14
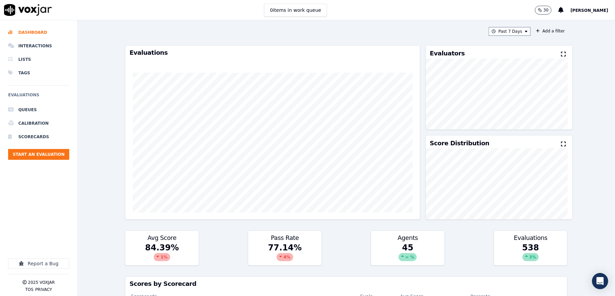
click at [50, 148] on ul "Queues Calibration Scorecards Start an Evaluation" at bounding box center [38, 134] width 61 height 62
click at [49, 152] on button "Start an Evaluation" at bounding box center [38, 154] width 61 height 11
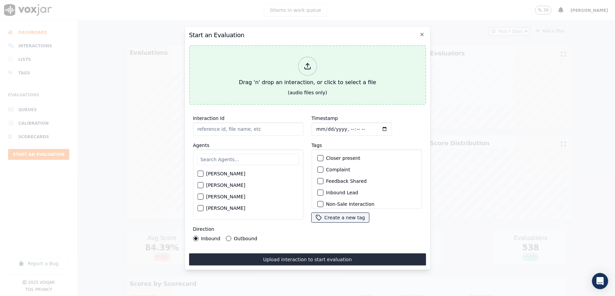
click at [323, 54] on div "Drag 'n' drop an interaction, or click to select a file" at bounding box center [307, 71] width 143 height 35
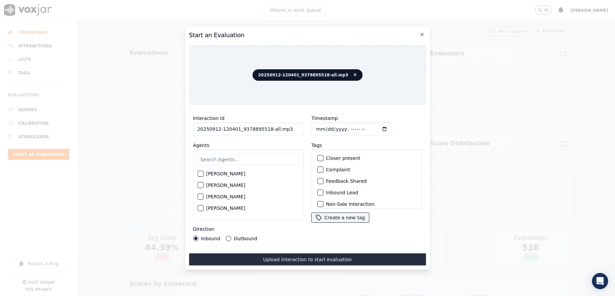
drag, startPoint x: 266, startPoint y: 127, endPoint x: 309, endPoint y: 126, distance: 42.6
click at [309, 126] on div "Interaction Id 20250912-120401_9378895518-all.mp3 Agents Harry Roy Aaron Biswas…" at bounding box center [307, 177] width 237 height 135
type input "20250912-120401_9378895518-C1"
click at [319, 126] on input "Timestamp" at bounding box center [351, 129] width 80 height 14
type input "2025-09-12T15:47"
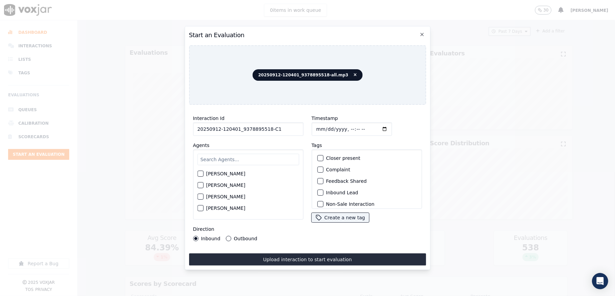
click at [226, 157] on input "text" at bounding box center [248, 159] width 102 height 11
type input "kel"
click at [202, 173] on div "button" at bounding box center [200, 175] width 5 height 5
click at [317, 191] on div "button" at bounding box center [319, 192] width 5 height 5
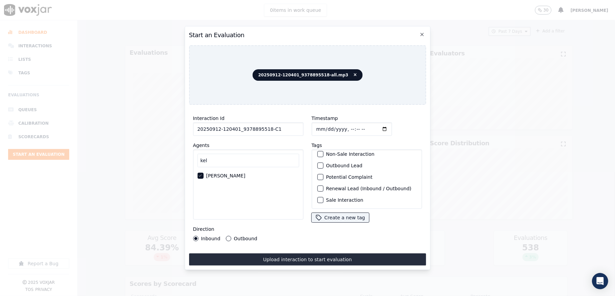
scroll to position [63, 0]
click at [317, 198] on div "button" at bounding box center [319, 200] width 5 height 5
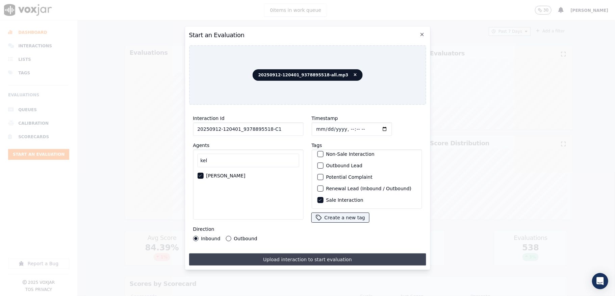
click at [296, 256] on button "Upload interaction to start evaluation" at bounding box center [307, 259] width 237 height 12
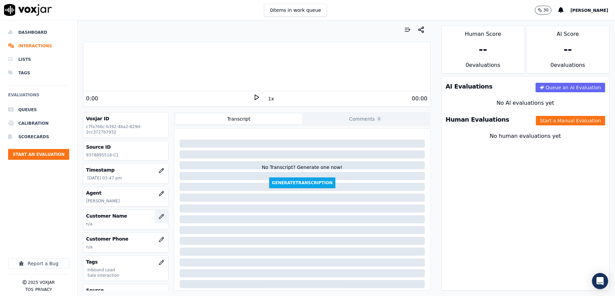
click at [159, 215] on icon "button" at bounding box center [161, 216] width 5 height 5
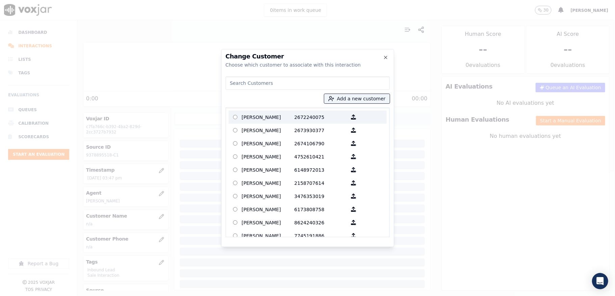
type input "Ernest yajuwamungu"
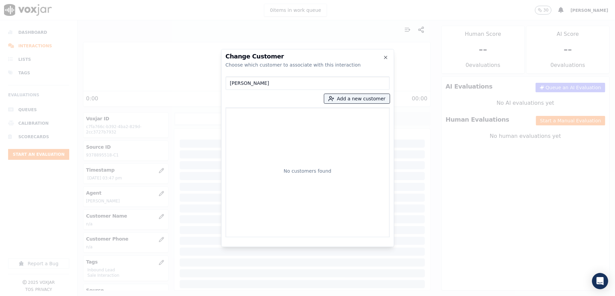
drag, startPoint x: 281, startPoint y: 82, endPoint x: 157, endPoint y: 94, distance: 125.1
click at [157, 295] on div "Change Customer Choose which customer to associate with this interaction Ernest…" at bounding box center [307, 296] width 615 height 0
click at [361, 101] on button "Add a new customer" at bounding box center [357, 98] width 66 height 9
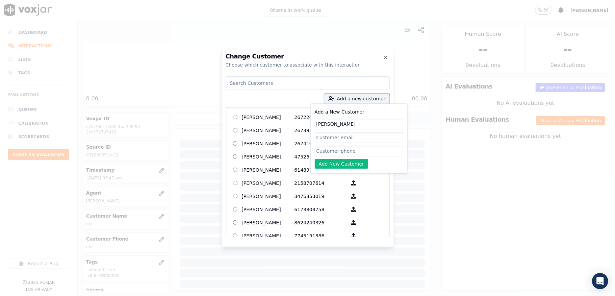
type input "Ernest yajuwamungu"
click at [357, 153] on input "Add a New Customer" at bounding box center [359, 151] width 88 height 11
paste input "9378895518"
type input "9378895518"
click at [337, 166] on button "Add New Customer" at bounding box center [342, 163] width 54 height 9
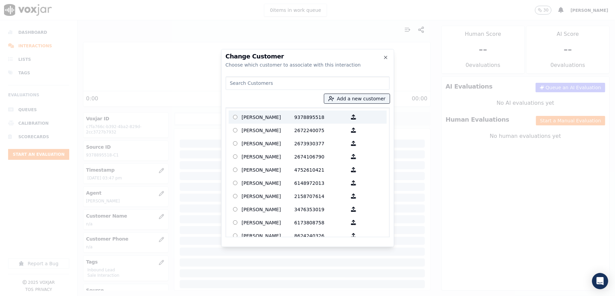
click at [272, 118] on p "Ernest yajuwamungu" at bounding box center [268, 117] width 53 height 10
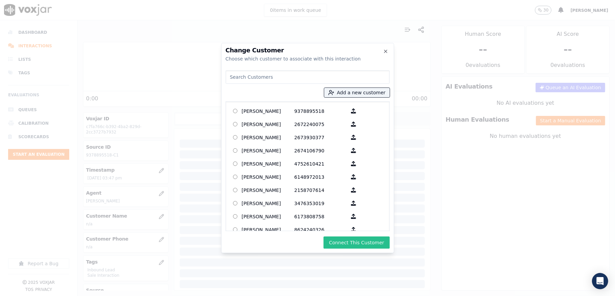
click at [355, 239] on button "Connect This Customer" at bounding box center [356, 242] width 66 height 12
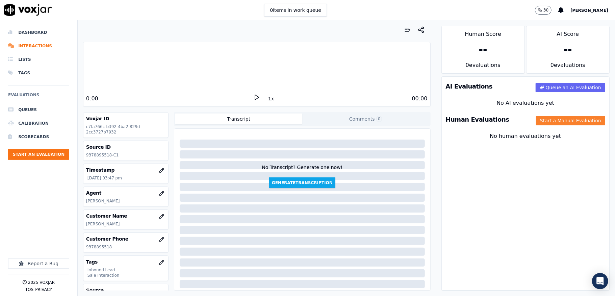
click at [536, 121] on button "Start a Manual Evaluation" at bounding box center [570, 120] width 69 height 9
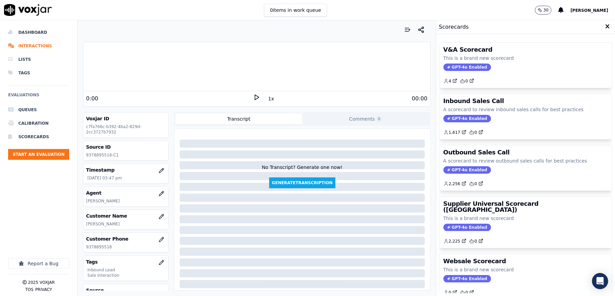
click at [452, 118] on span "GPT-4o Enabled" at bounding box center [467, 118] width 48 height 7
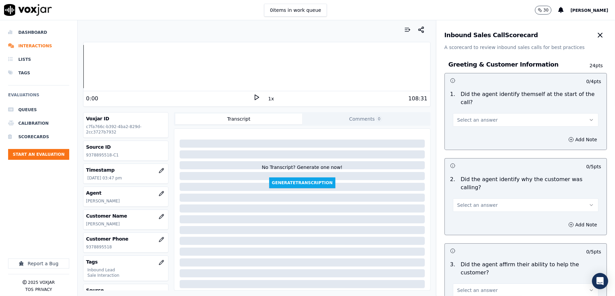
click at [458, 117] on span "Select an answer" at bounding box center [477, 119] width 41 height 7
click at [453, 132] on div "Yes" at bounding box center [508, 135] width 129 height 11
click at [459, 202] on span "Select an answer" at bounding box center [477, 205] width 41 height 7
click at [456, 213] on div "Yes" at bounding box center [508, 212] width 129 height 11
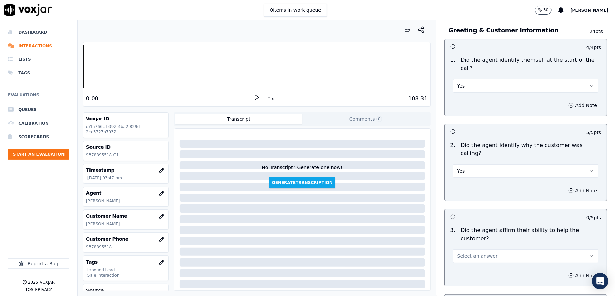
scroll to position [90, 0]
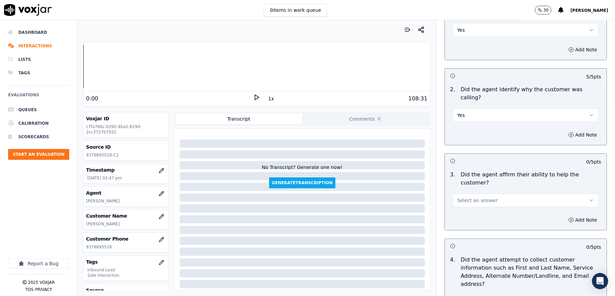
drag, startPoint x: 463, startPoint y: 189, endPoint x: 463, endPoint y: 192, distance: 3.4
click at [463, 197] on span "Select an answer" at bounding box center [477, 200] width 41 height 7
click at [458, 208] on div "Yes" at bounding box center [508, 207] width 129 height 11
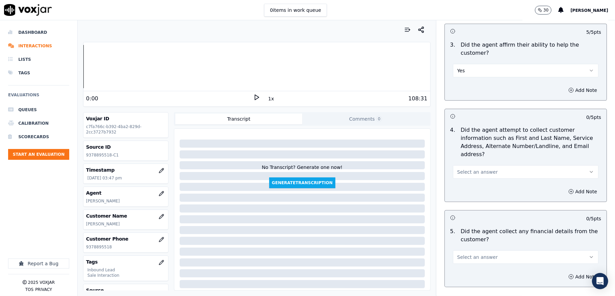
scroll to position [225, 0]
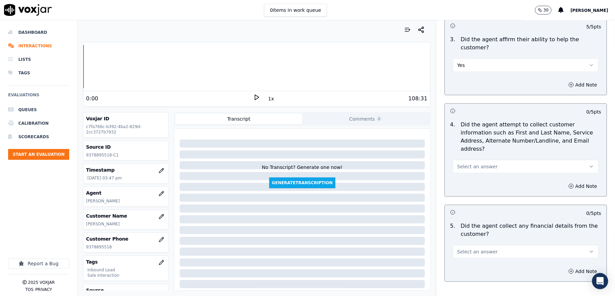
drag, startPoint x: 469, startPoint y: 157, endPoint x: 469, endPoint y: 164, distance: 7.1
click at [469, 163] on span "Select an answer" at bounding box center [477, 166] width 41 height 7
click at [465, 173] on div "Yes" at bounding box center [508, 174] width 129 height 11
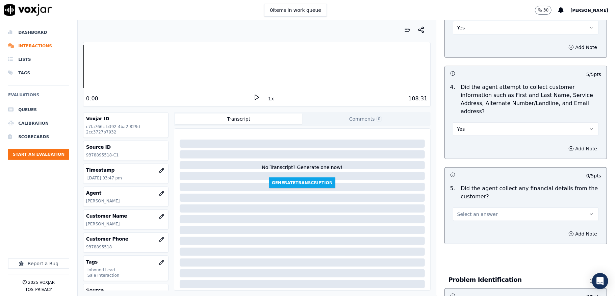
scroll to position [315, 0]
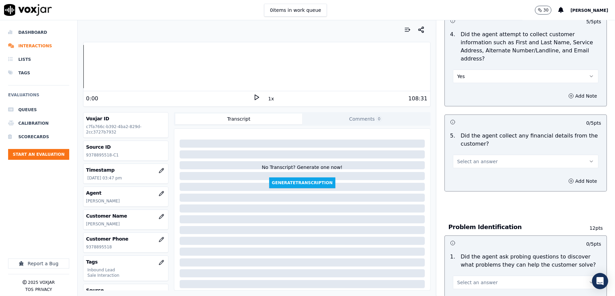
click at [466, 155] on button "Select an answer" at bounding box center [526, 162] width 146 height 14
click at [468, 177] on div "No" at bounding box center [508, 180] width 129 height 11
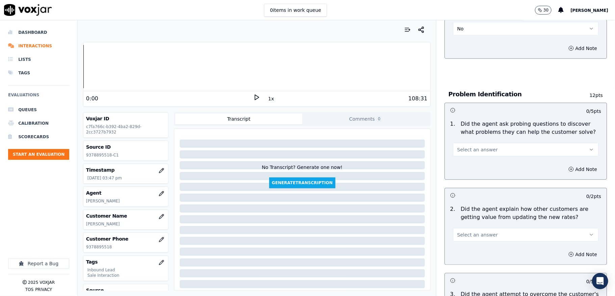
scroll to position [495, 0]
